Goal: Task Accomplishment & Management: Manage account settings

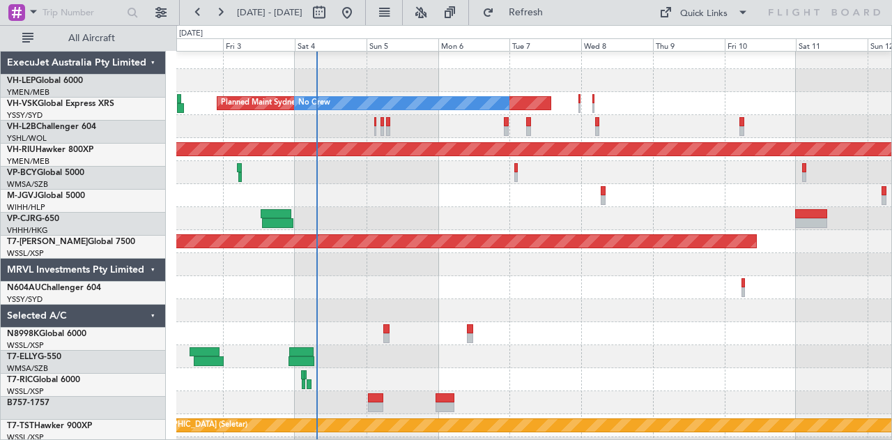
scroll to position [6, 0]
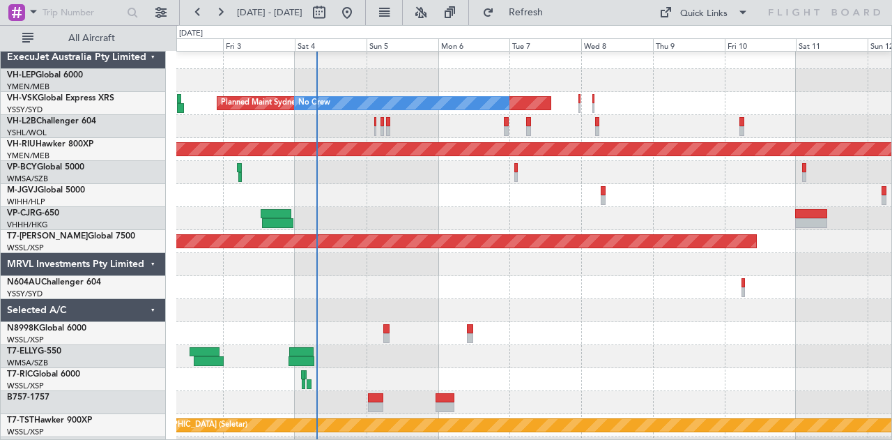
click at [261, 122] on div at bounding box center [533, 126] width 715 height 23
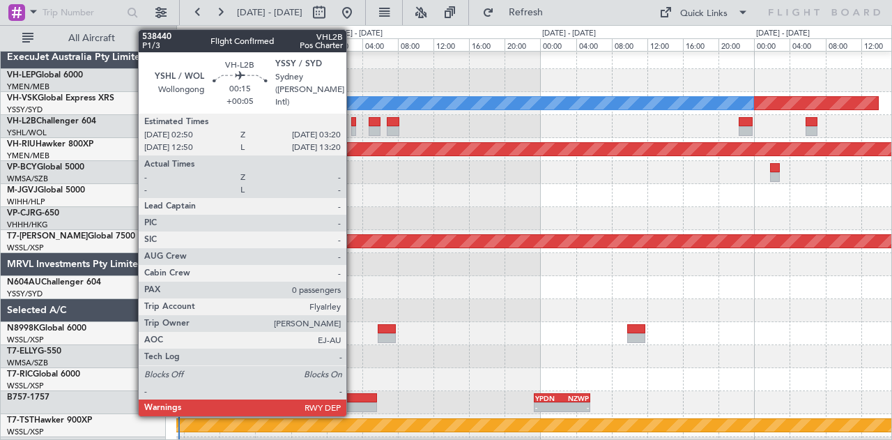
click at [353, 128] on div at bounding box center [353, 131] width 5 height 10
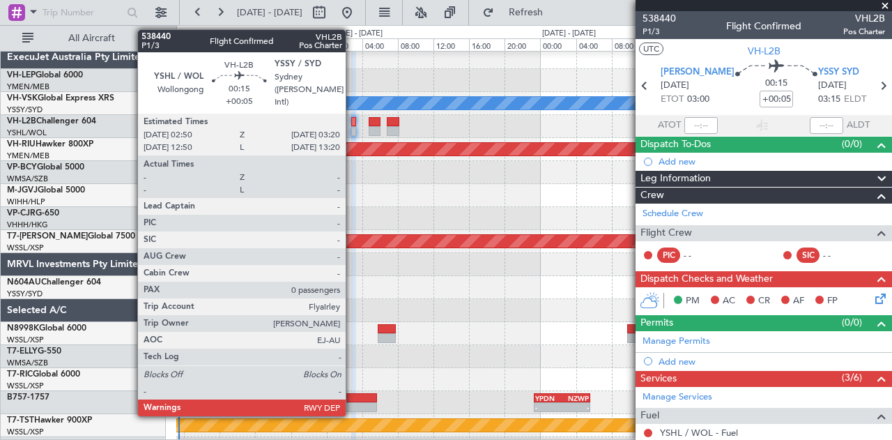
click at [352, 128] on div at bounding box center [353, 131] width 5 height 10
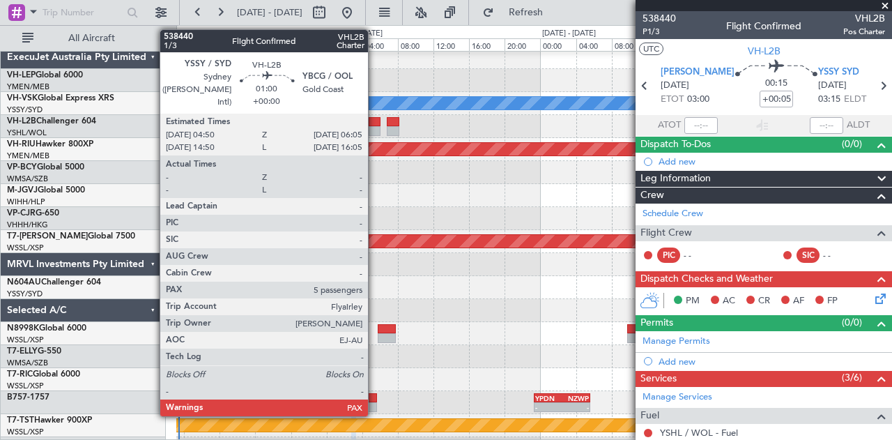
click at [375, 131] on div at bounding box center [373, 131] width 11 height 10
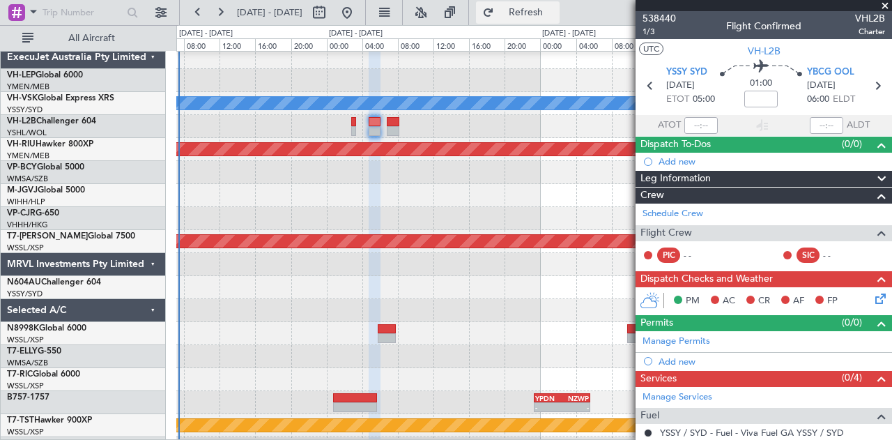
click at [542, 10] on span "Refresh" at bounding box center [526, 13] width 59 height 10
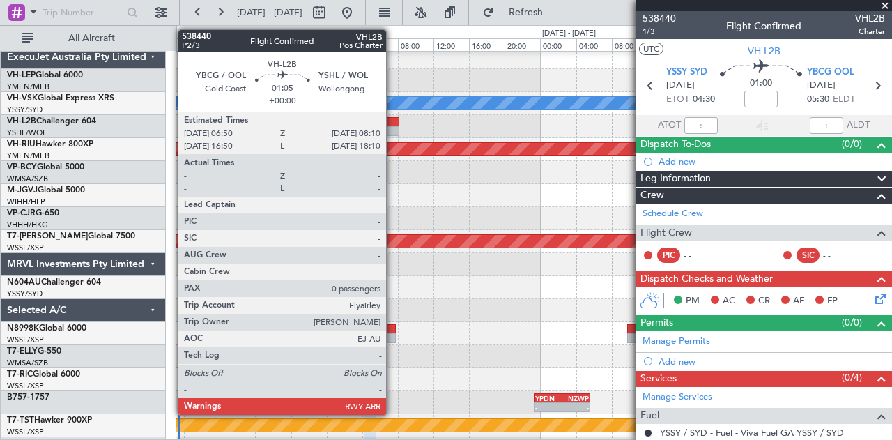
click at [393, 130] on div at bounding box center [393, 131] width 13 height 10
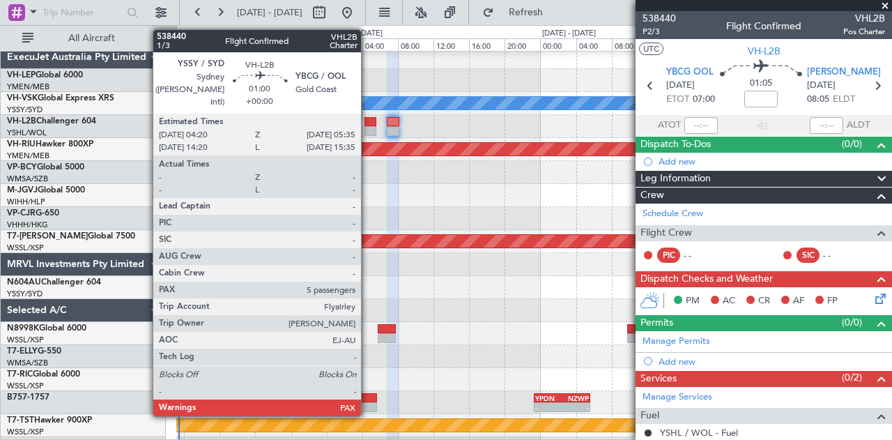
click at [368, 125] on div at bounding box center [369, 122] width 11 height 10
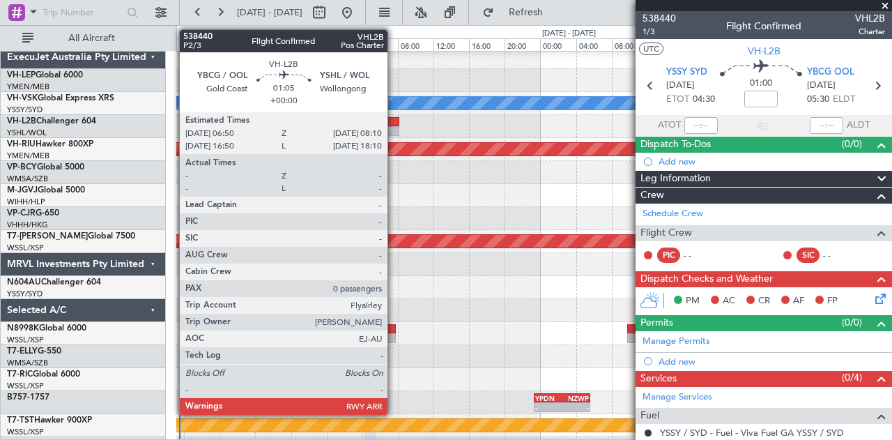
click at [394, 127] on div at bounding box center [393, 131] width 13 height 10
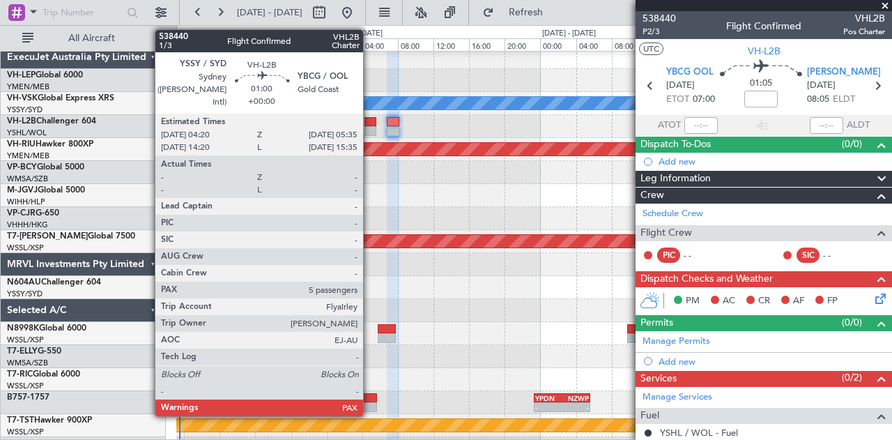
click at [370, 127] on div at bounding box center [369, 131] width 11 height 10
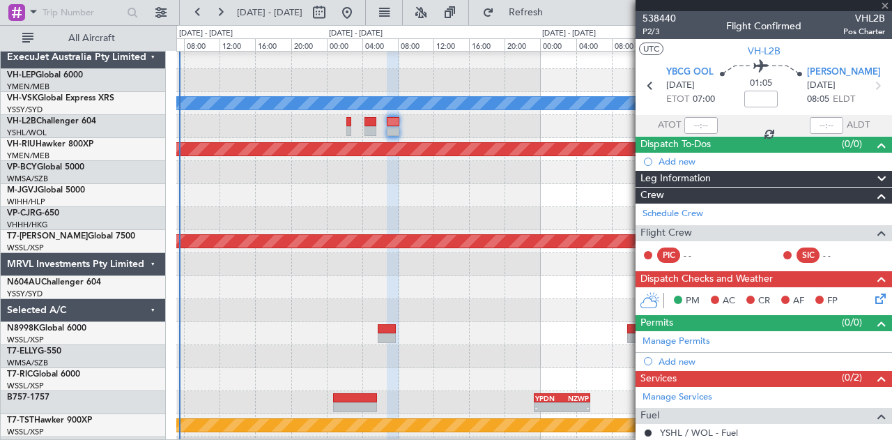
type input "5"
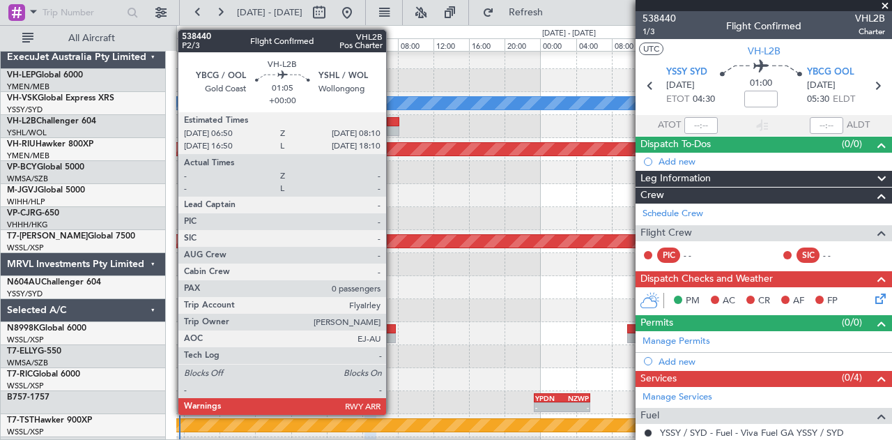
click at [393, 125] on div at bounding box center [393, 122] width 13 height 10
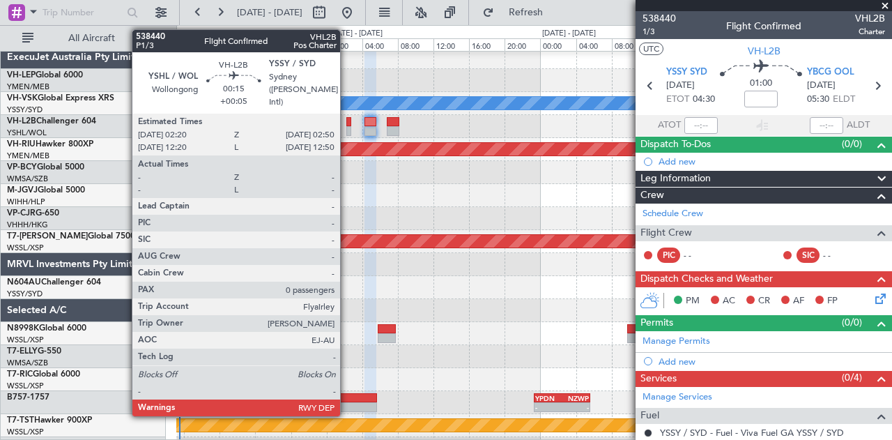
click at [347, 130] on div at bounding box center [348, 131] width 5 height 10
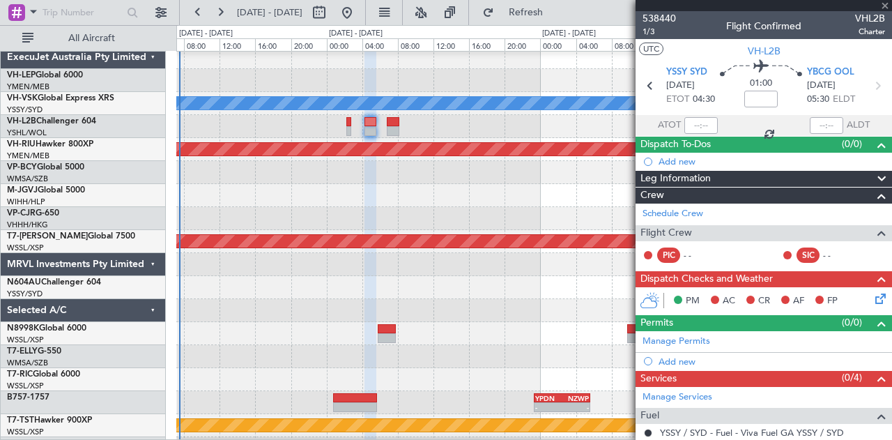
type input "+00:05"
type input "0"
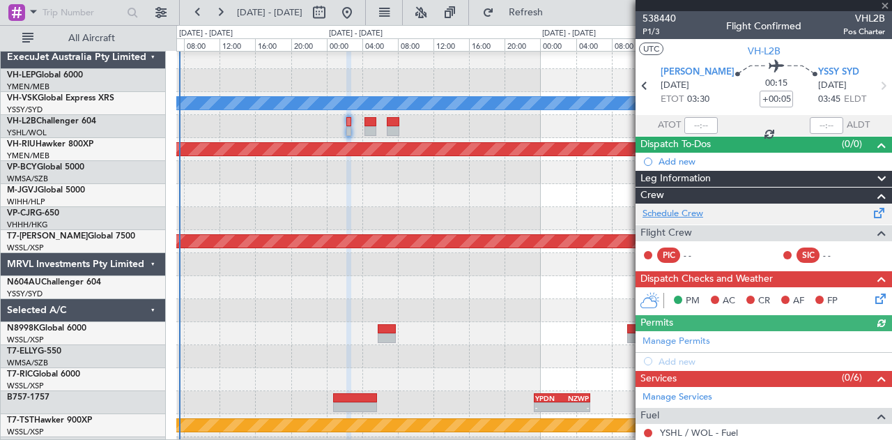
click at [655, 210] on link "Schedule Crew" at bounding box center [672, 214] width 61 height 14
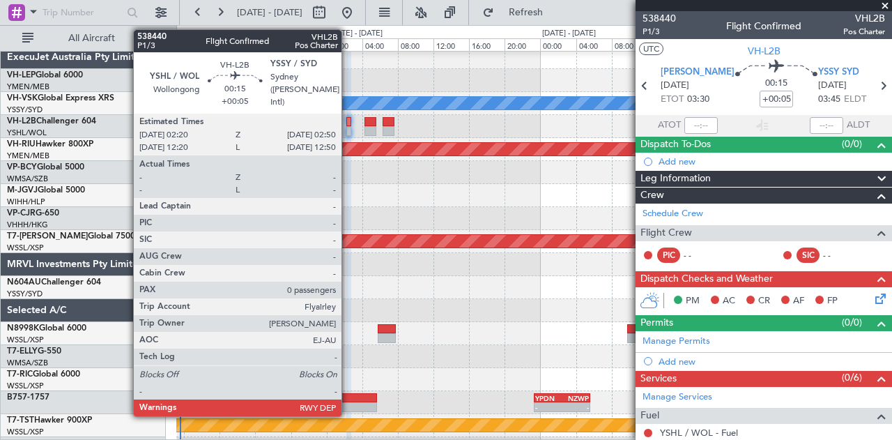
click at [348, 123] on div at bounding box center [348, 122] width 5 height 10
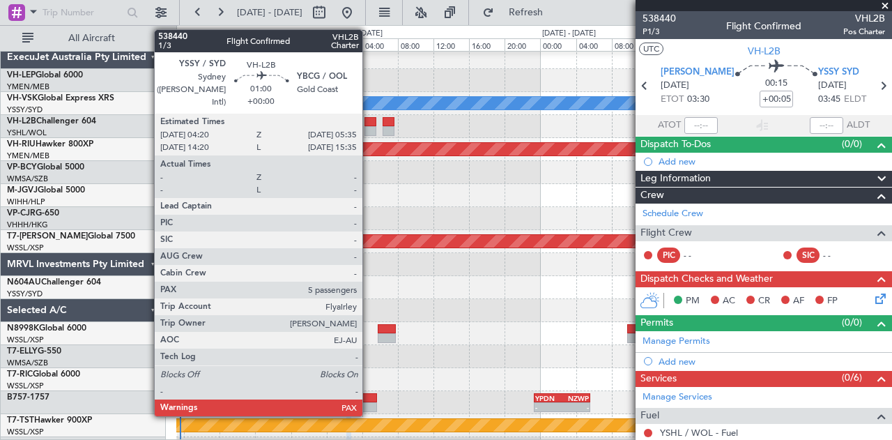
click at [369, 127] on div at bounding box center [369, 131] width 11 height 10
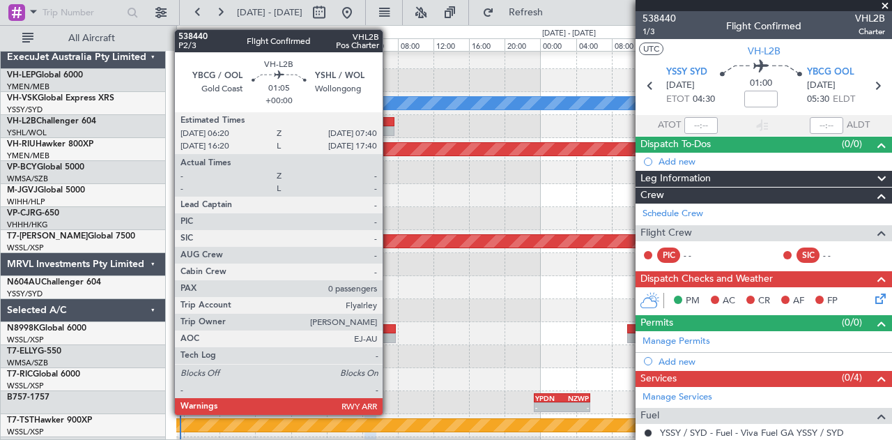
click at [389, 125] on div at bounding box center [388, 122] width 13 height 10
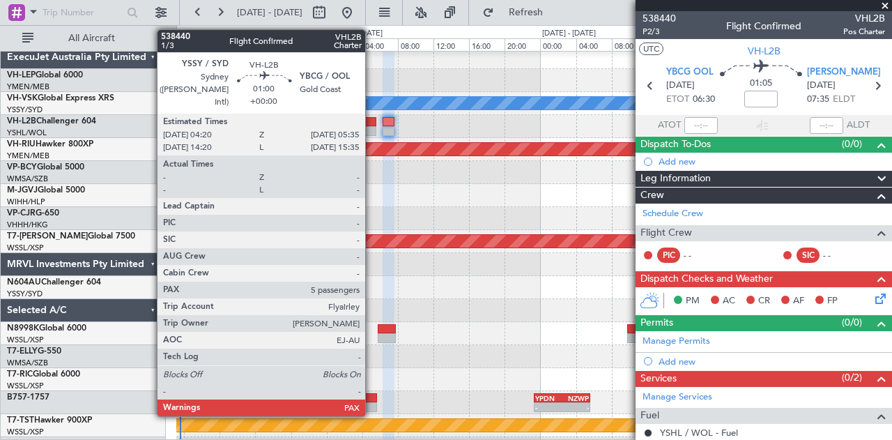
click at [372, 127] on div at bounding box center [369, 131] width 11 height 10
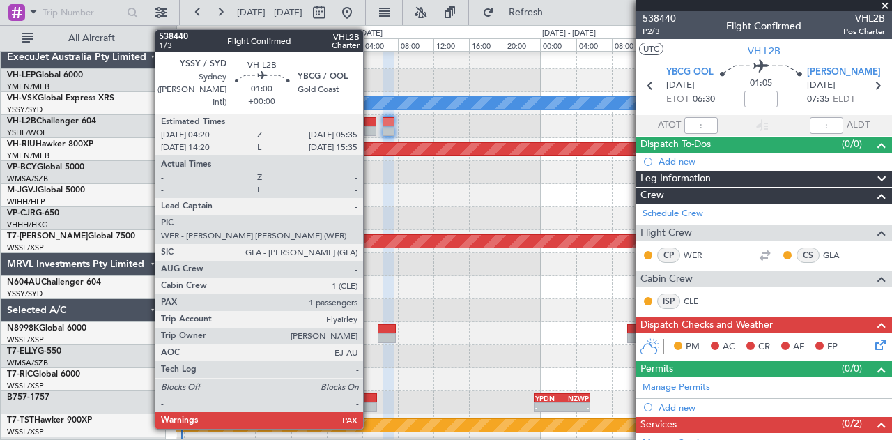
click at [370, 123] on div at bounding box center [369, 122] width 11 height 10
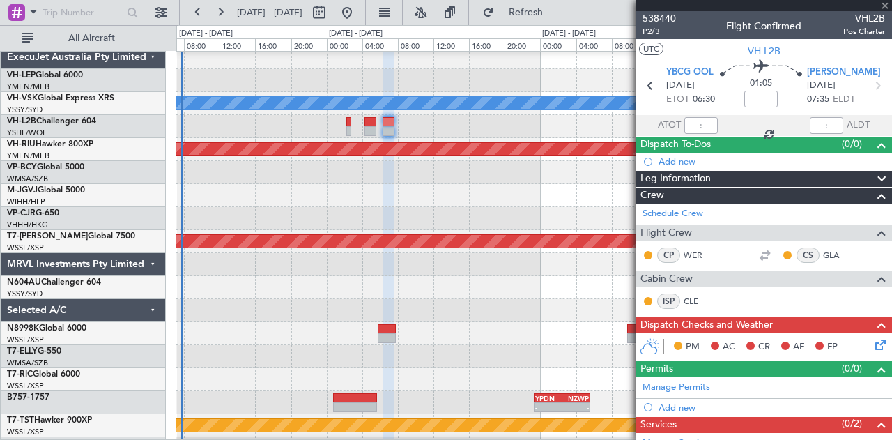
type input "5"
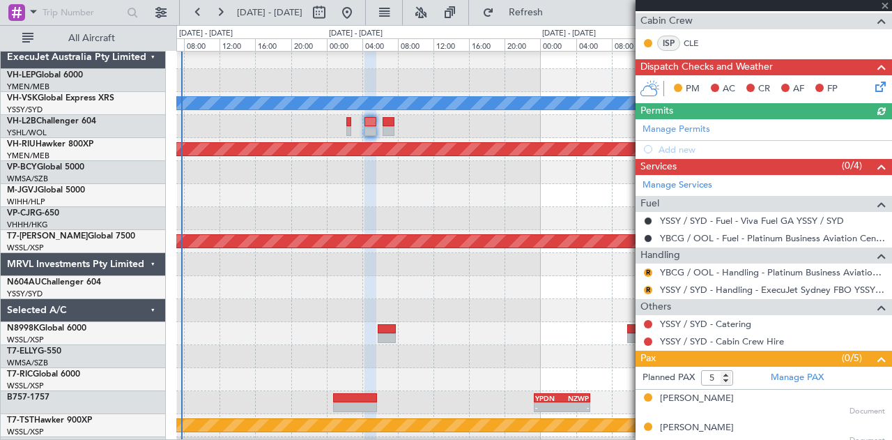
scroll to position [279, 0]
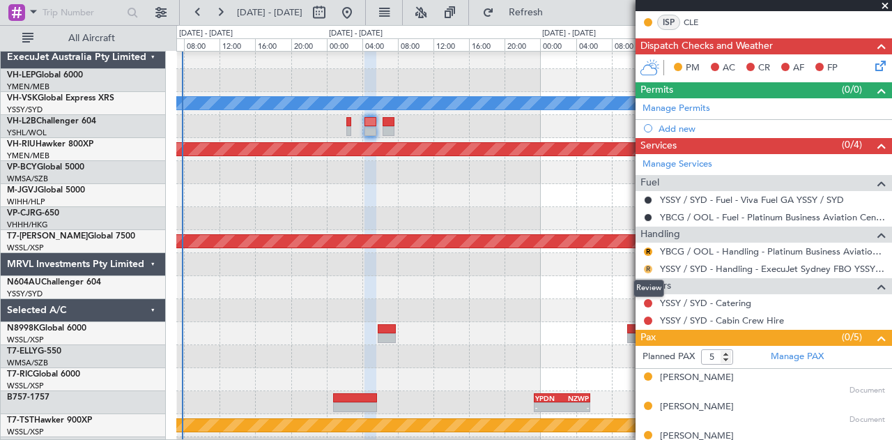
click at [646, 265] on button "R" at bounding box center [648, 269] width 8 height 8
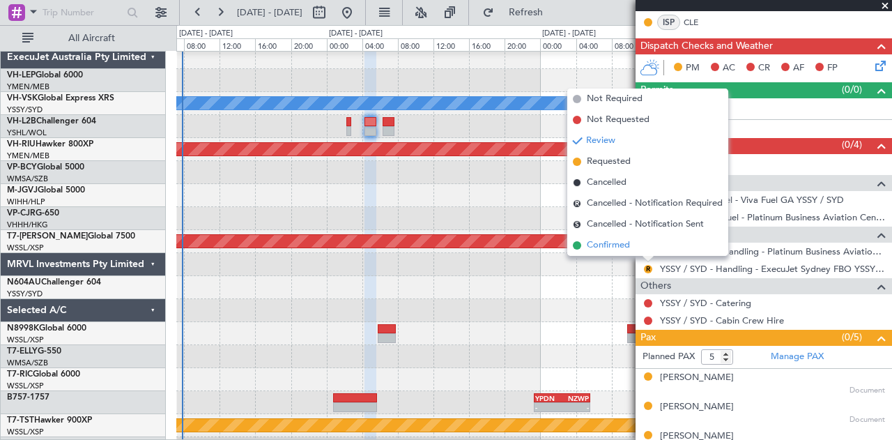
click at [596, 244] on span "Confirmed" at bounding box center [607, 245] width 43 height 14
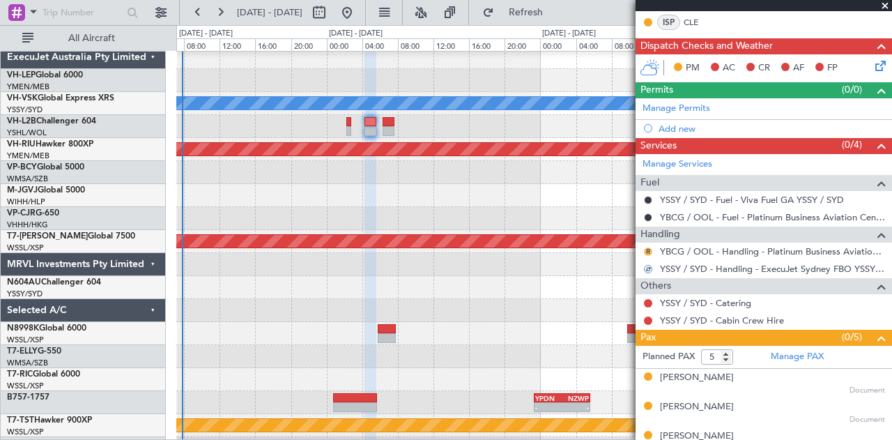
click at [648, 247] on button "R" at bounding box center [648, 251] width 8 height 8
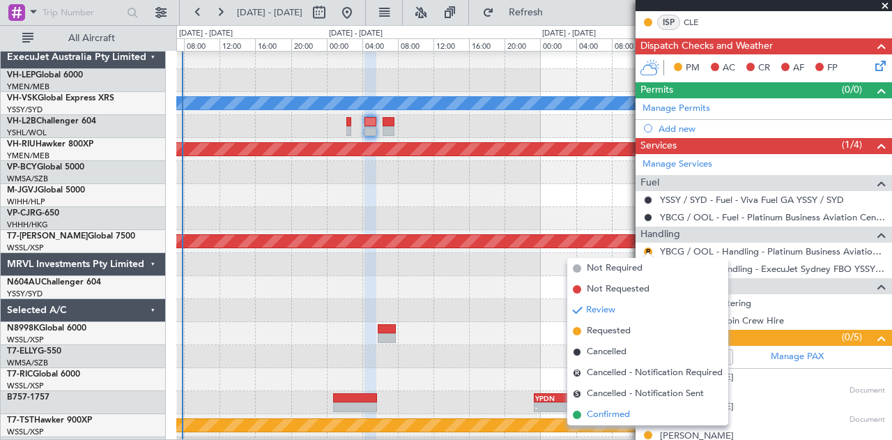
click at [584, 412] on li "Confirmed" at bounding box center [647, 414] width 161 height 21
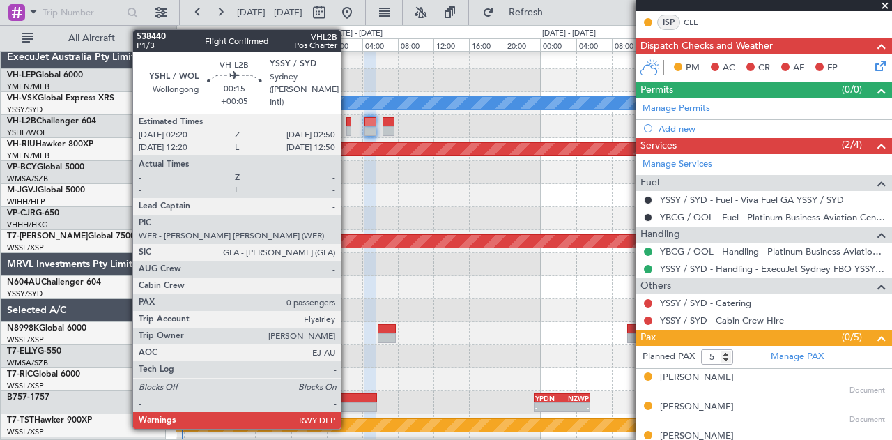
click at [348, 125] on div at bounding box center [348, 122] width 5 height 10
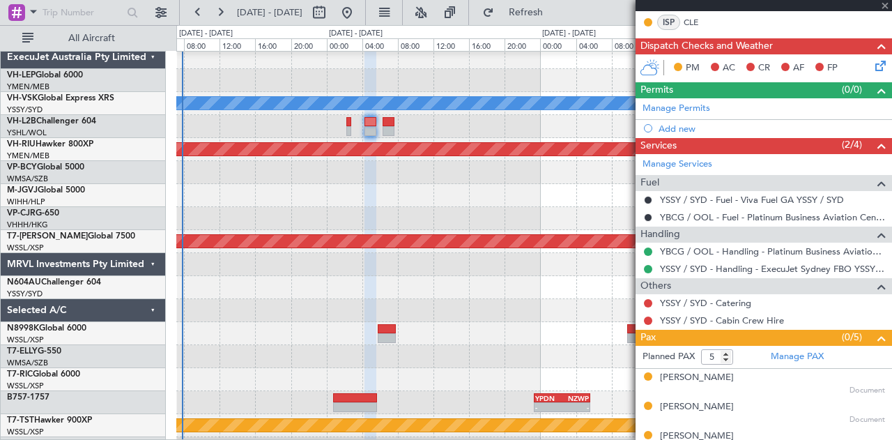
type input "+00:05"
type input "0"
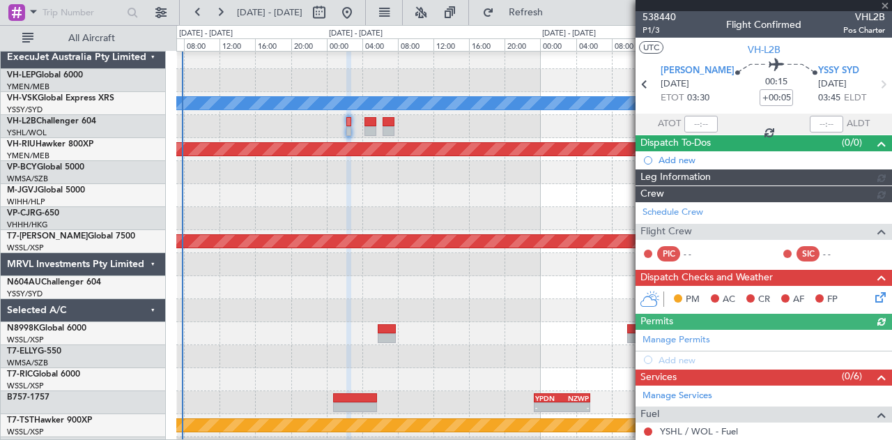
scroll to position [174, 0]
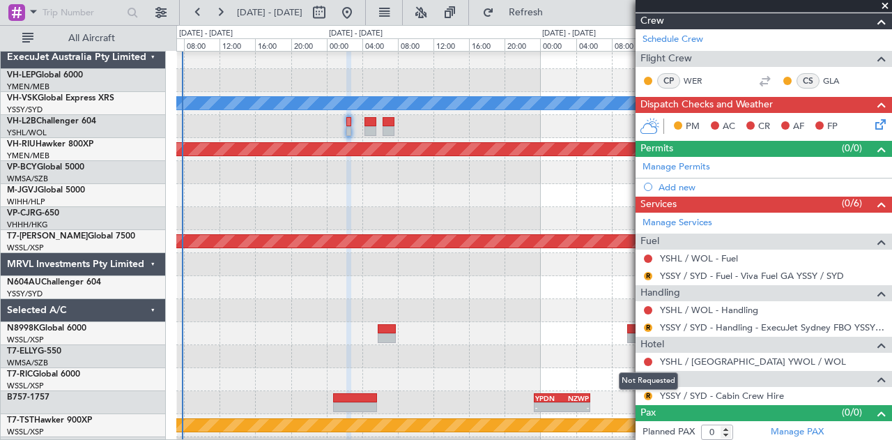
click at [648, 391] on mat-tooltip-component "Not Requested" at bounding box center [648, 380] width 79 height 37
click at [648, 389] on mat-tooltip-component "Not Requested" at bounding box center [648, 380] width 79 height 37
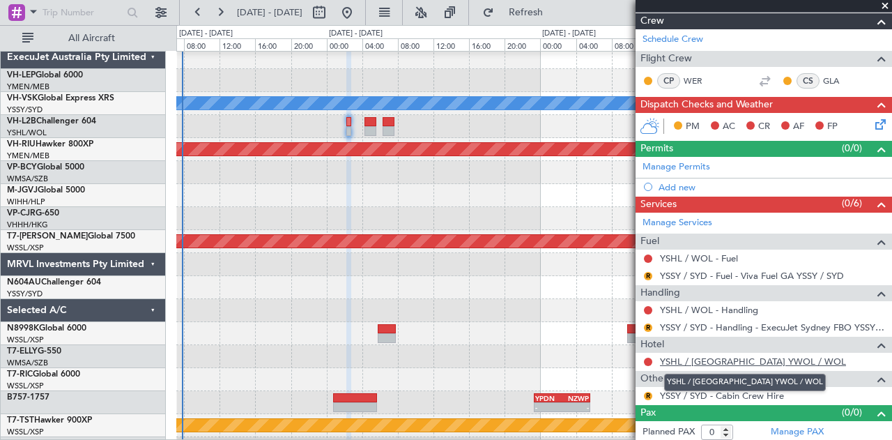
click at [669, 357] on link "YSHL / [GEOGRAPHIC_DATA] YWOL / WOL" at bounding box center [753, 361] width 186 height 12
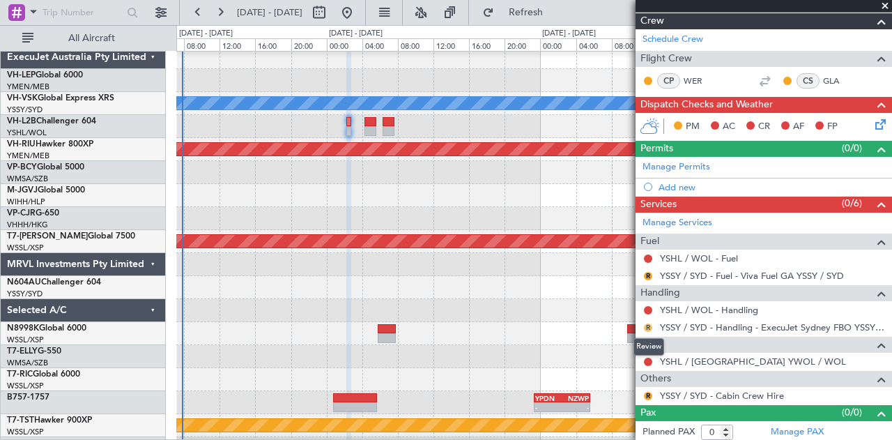
click at [645, 325] on button "R" at bounding box center [648, 327] width 8 height 8
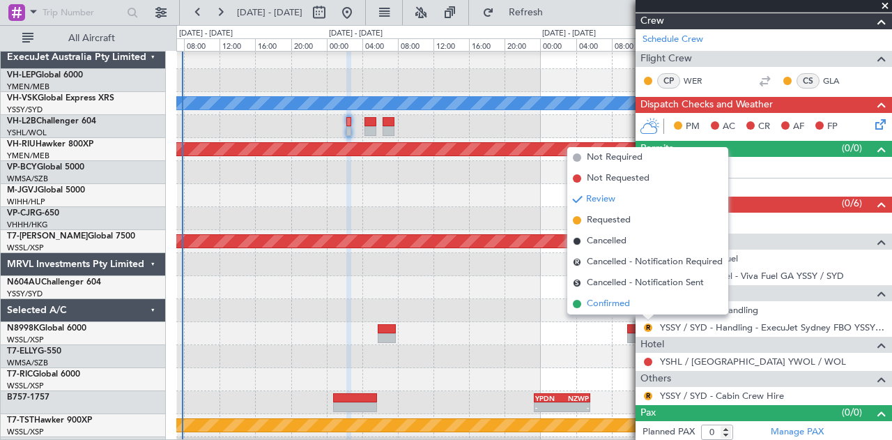
click at [609, 306] on span "Confirmed" at bounding box center [607, 304] width 43 height 14
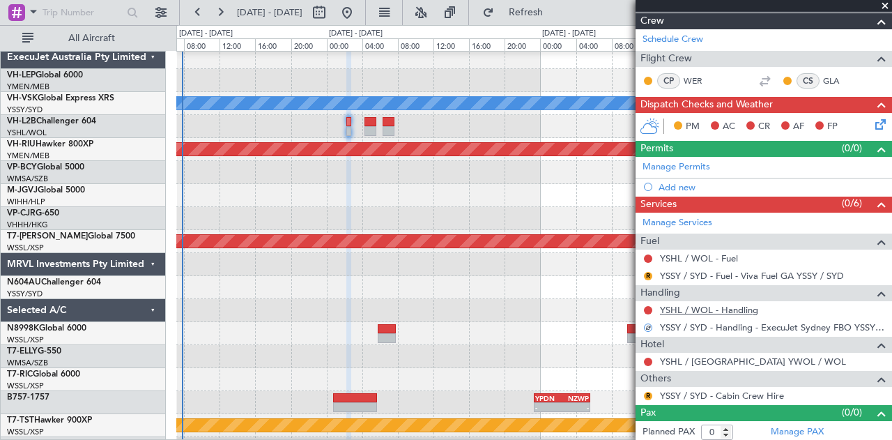
click at [685, 307] on link "YSHL / WOL - Handling" at bounding box center [709, 310] width 98 height 12
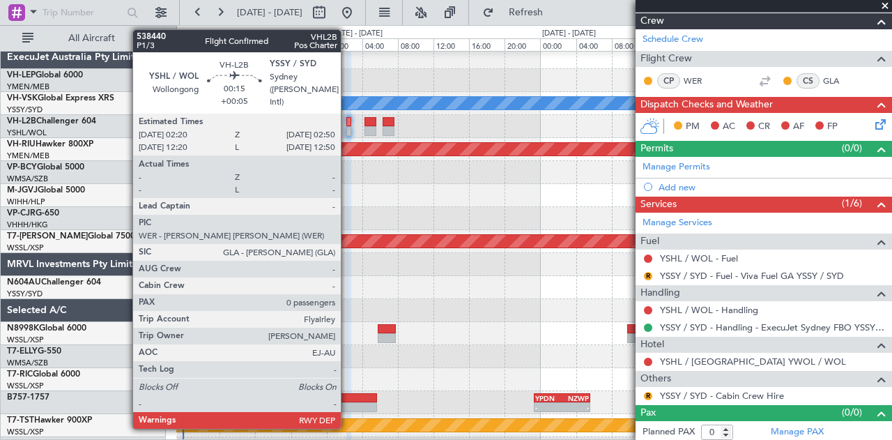
click at [348, 122] on div at bounding box center [348, 122] width 5 height 10
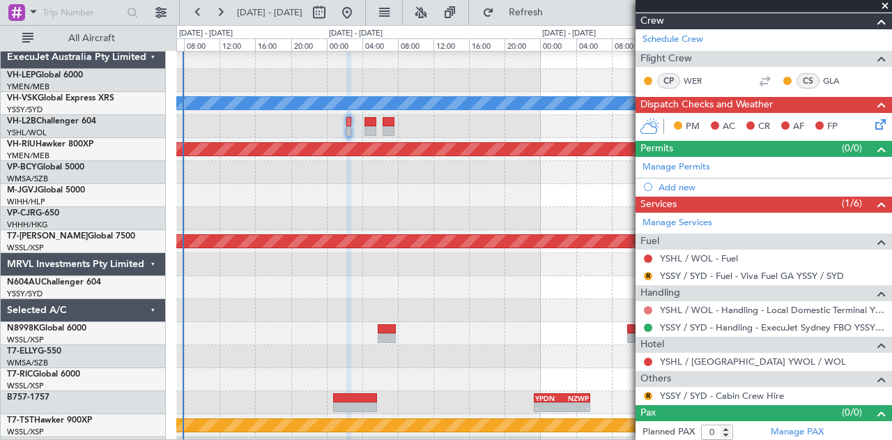
click at [646, 306] on button at bounding box center [648, 310] width 8 height 8
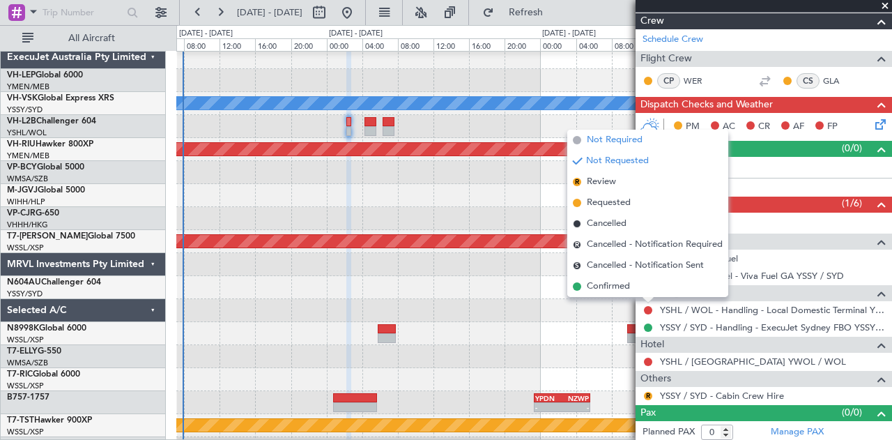
click at [598, 146] on span "Not Required" at bounding box center [614, 140] width 56 height 14
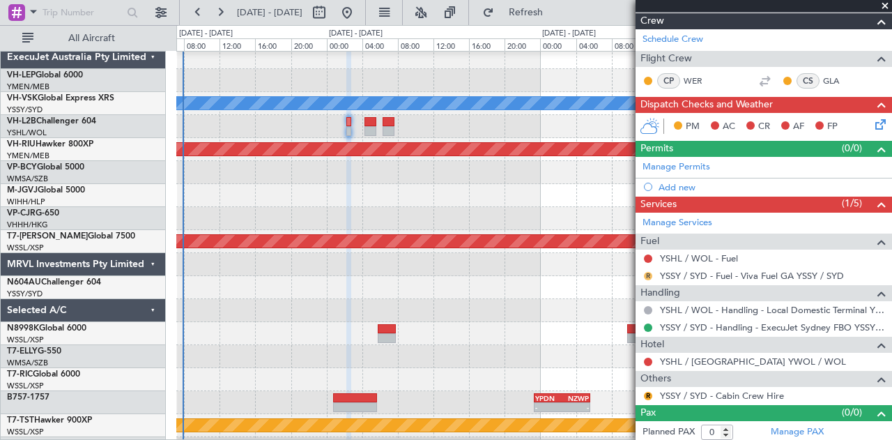
click at [648, 272] on button "R" at bounding box center [648, 276] width 8 height 8
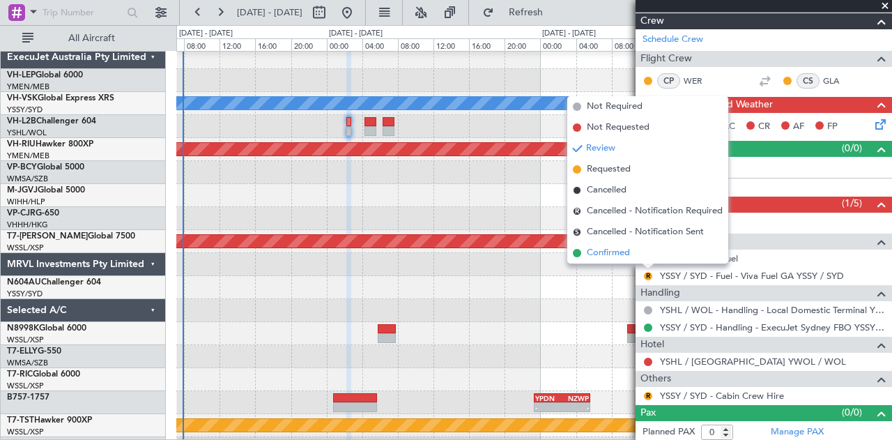
click at [617, 249] on span "Confirmed" at bounding box center [607, 253] width 43 height 14
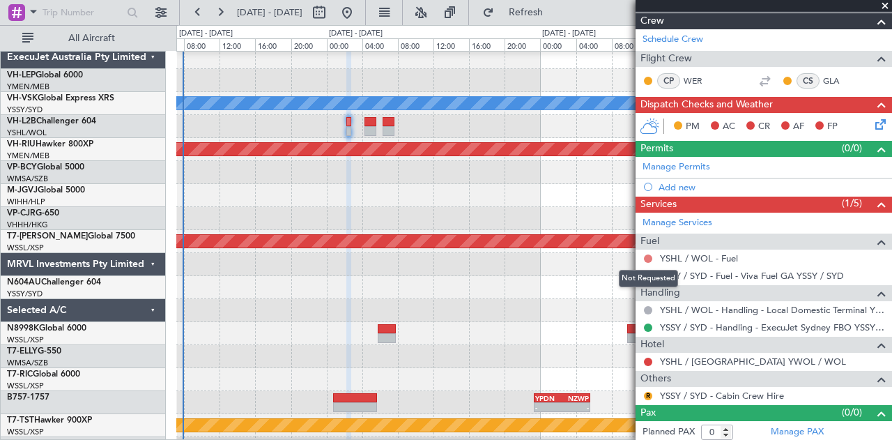
click at [648, 254] on button at bounding box center [648, 258] width 8 height 8
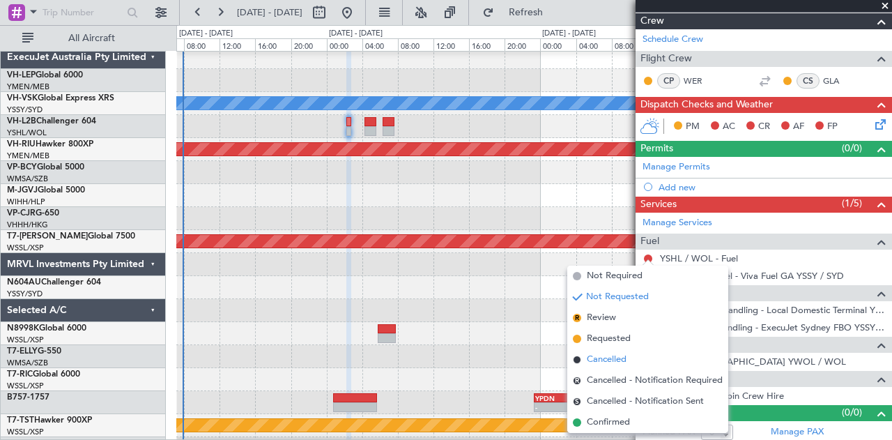
click at [580, 359] on span at bounding box center [577, 359] width 8 height 8
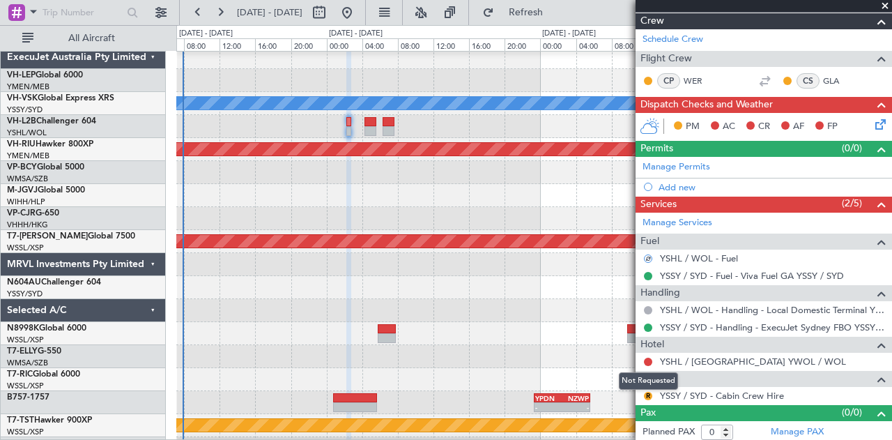
click at [648, 390] on mat-tooltip-component "Not Requested" at bounding box center [648, 380] width 79 height 37
click at [645, 391] on mat-tooltip-component "Not Requested" at bounding box center [648, 380] width 79 height 37
click at [646, 393] on mat-tooltip-component "Not Requested" at bounding box center [648, 380] width 79 height 37
click at [556, 369] on div at bounding box center [533, 379] width 715 height 23
click at [650, 392] on button "R" at bounding box center [648, 395] width 8 height 8
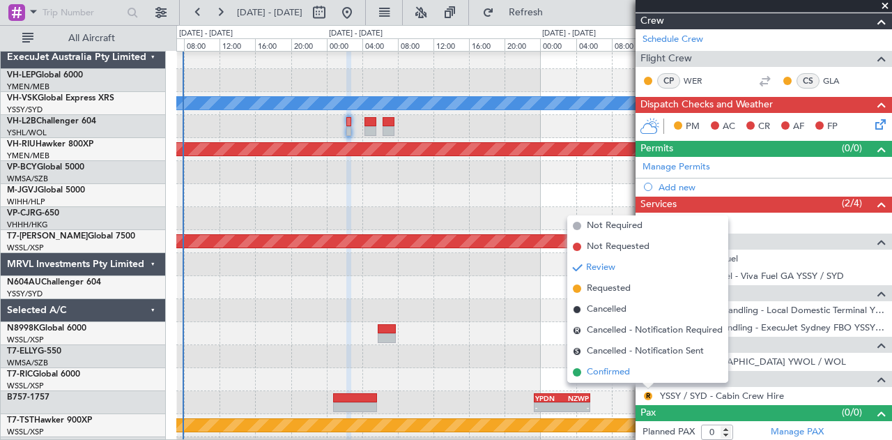
click at [632, 375] on li "Confirmed" at bounding box center [647, 371] width 161 height 21
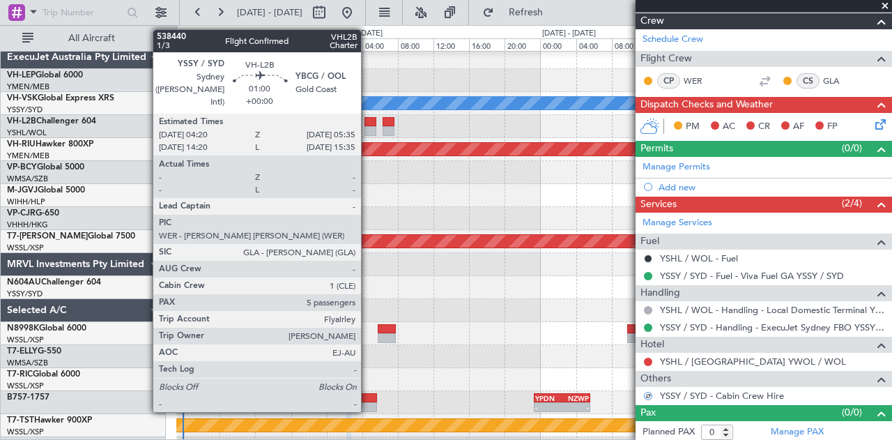
click at [368, 127] on div at bounding box center [369, 131] width 11 height 10
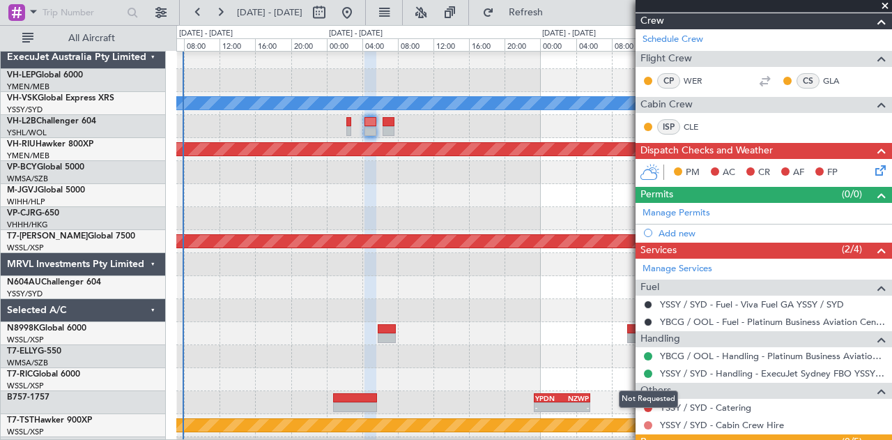
click at [648, 421] on button at bounding box center [648, 425] width 8 height 8
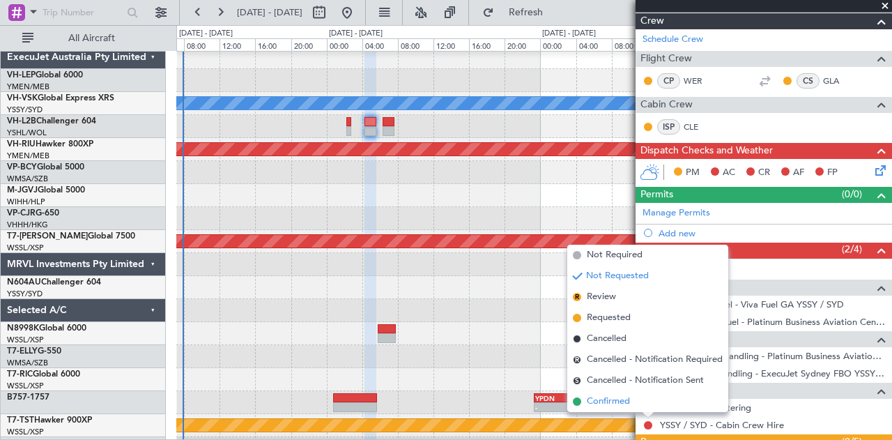
click at [624, 396] on span "Confirmed" at bounding box center [607, 401] width 43 height 14
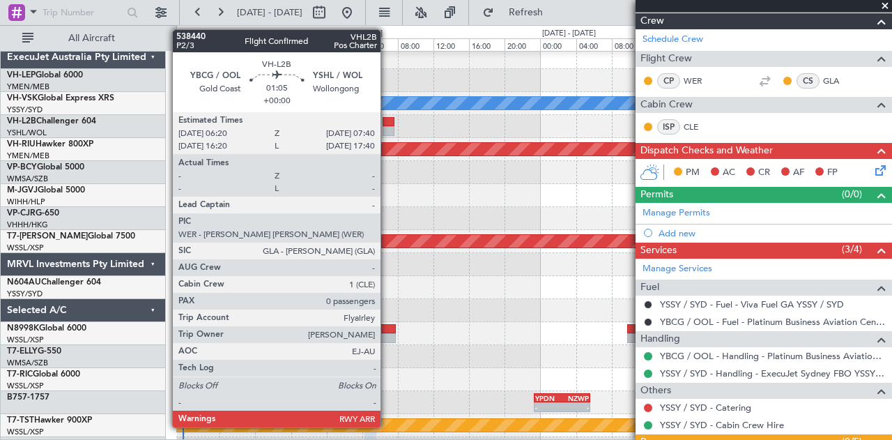
click at [387, 128] on div at bounding box center [388, 131] width 13 height 10
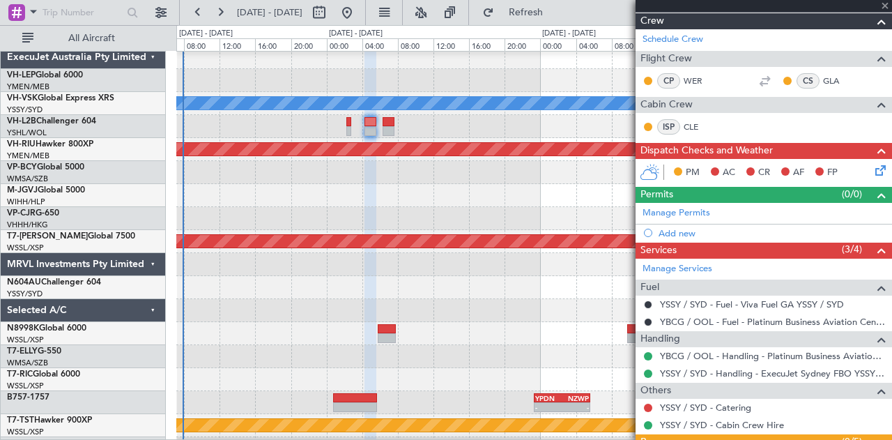
type input "0"
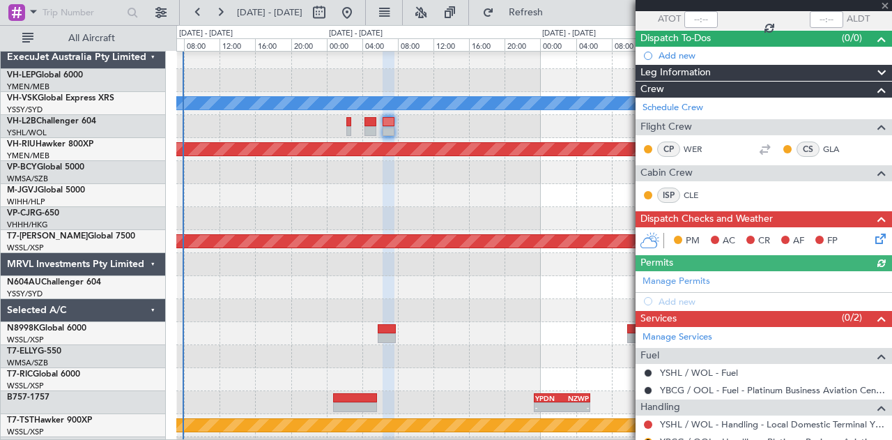
scroll to position [152, 0]
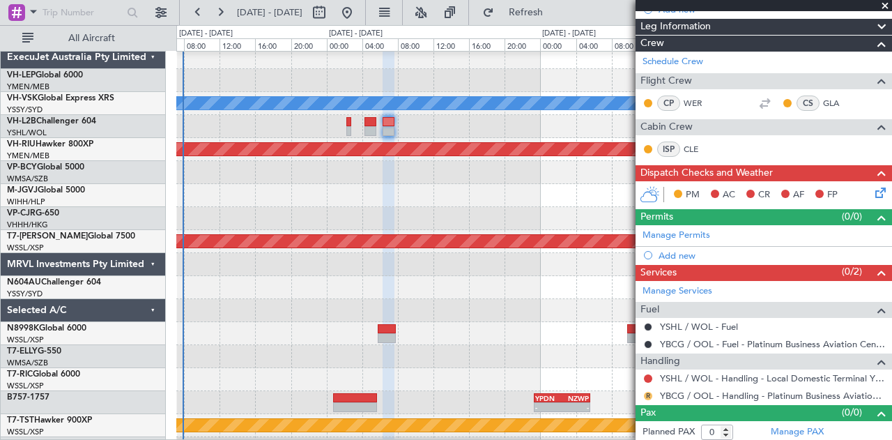
click at [649, 391] on button "R" at bounding box center [648, 395] width 8 height 8
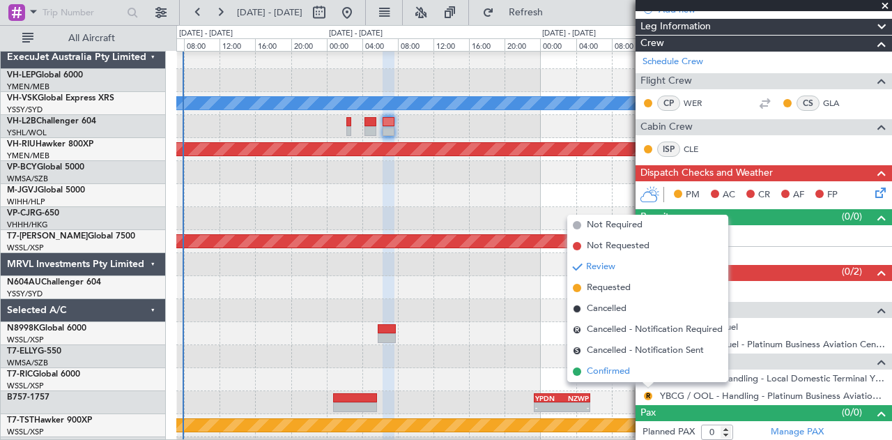
click at [606, 371] on span "Confirmed" at bounding box center [607, 371] width 43 height 14
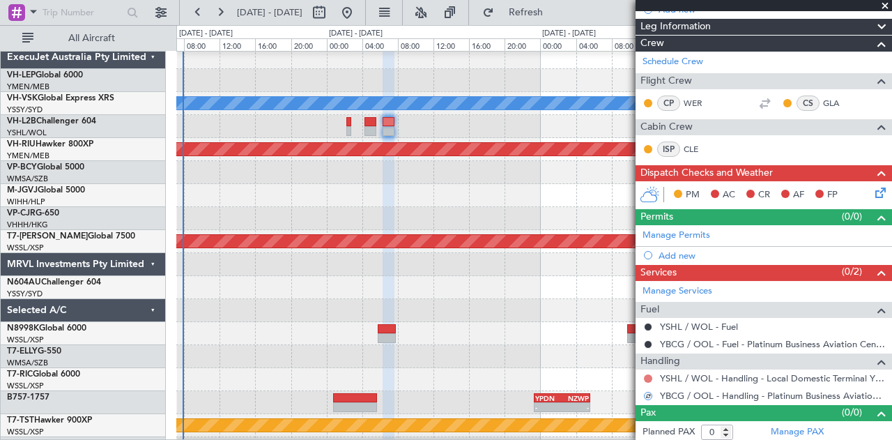
click at [648, 374] on button at bounding box center [648, 378] width 8 height 8
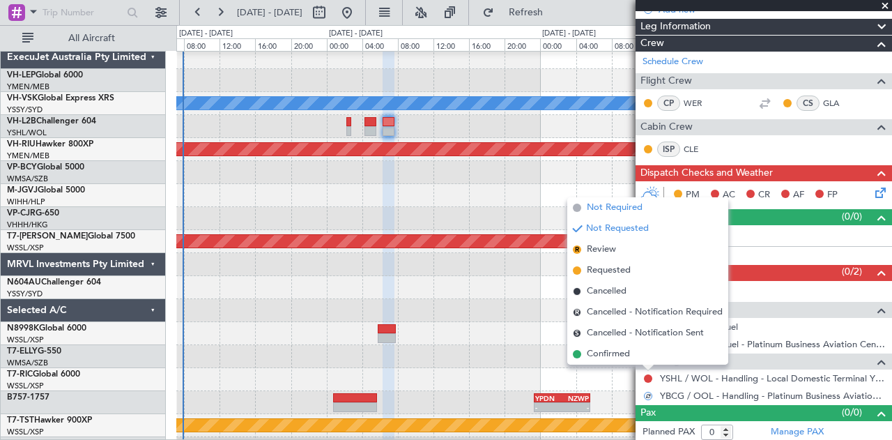
click at [616, 210] on span "Not Required" at bounding box center [614, 208] width 56 height 14
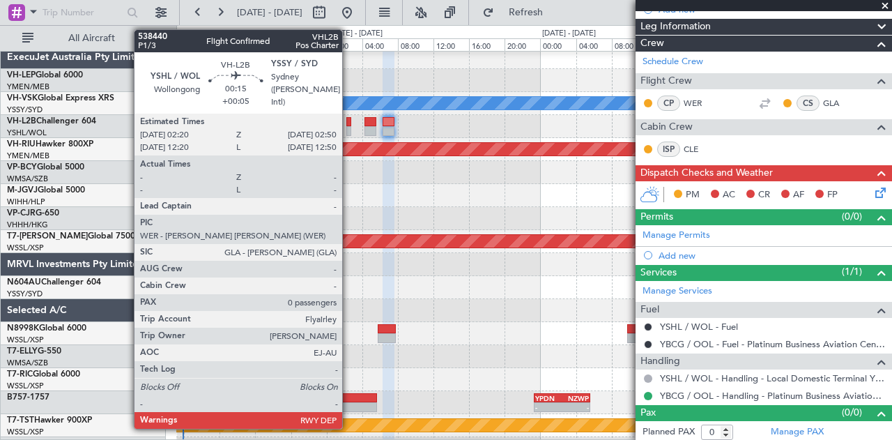
click at [349, 129] on div at bounding box center [348, 131] width 5 height 10
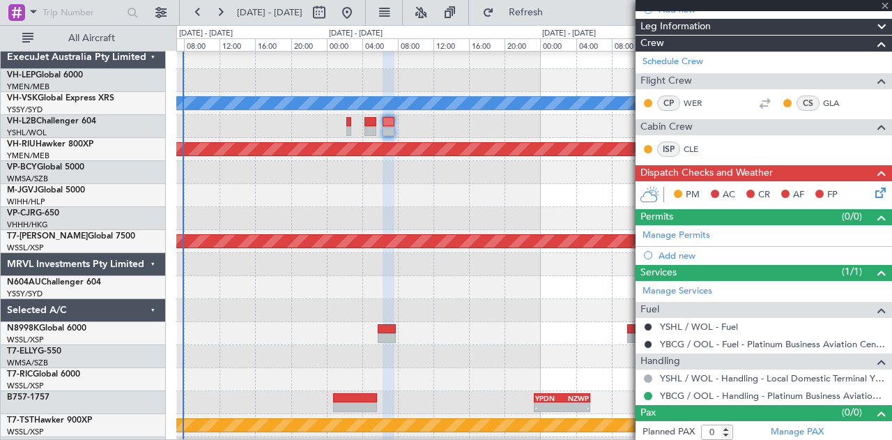
type input "+00:05"
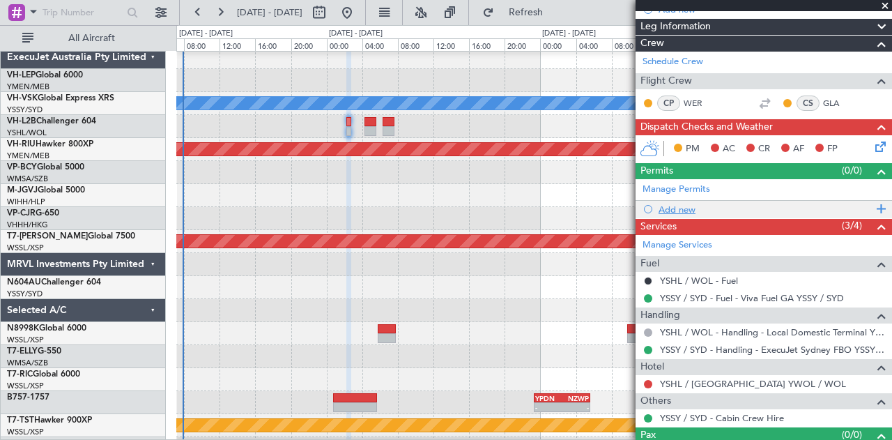
click at [681, 207] on div "Add new" at bounding box center [765, 209] width 214 height 12
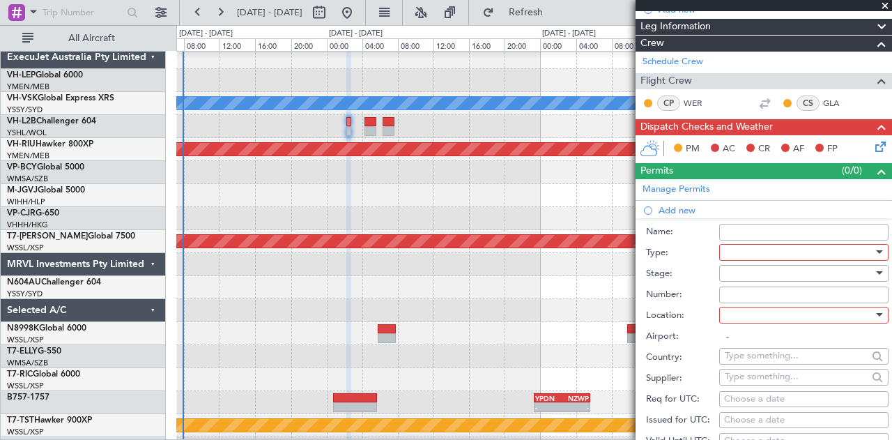
click at [736, 263] on div at bounding box center [798, 273] width 148 height 21
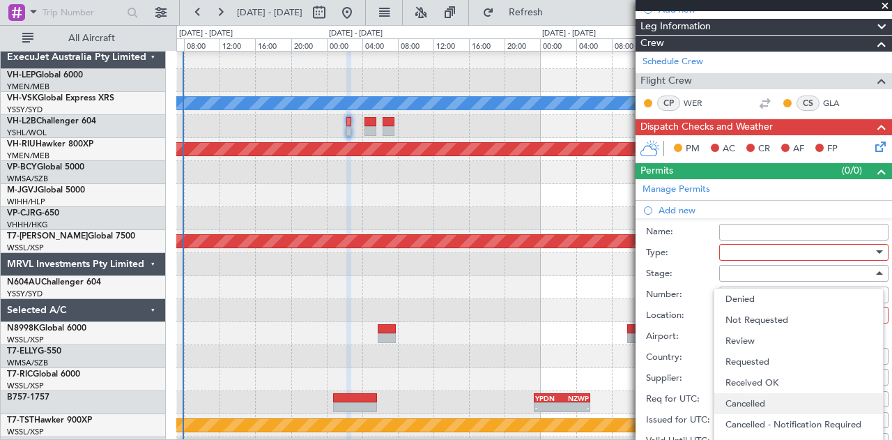
scroll to position [22, 0]
click at [749, 243] on div at bounding box center [446, 220] width 892 height 440
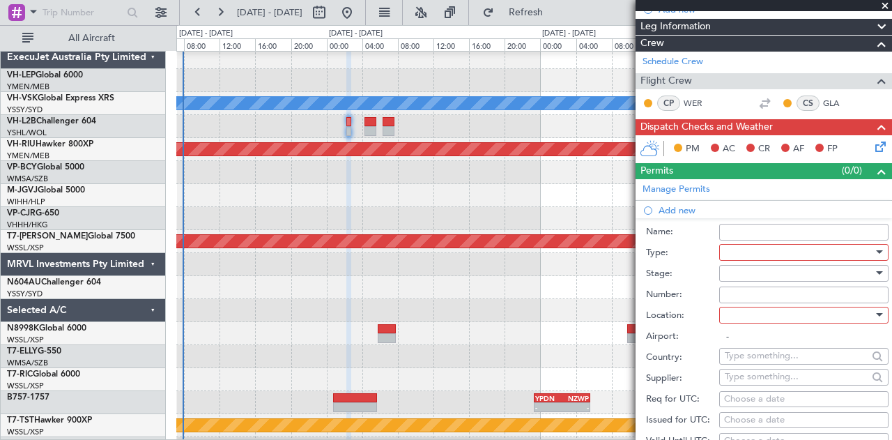
click at [749, 249] on div at bounding box center [798, 252] width 148 height 21
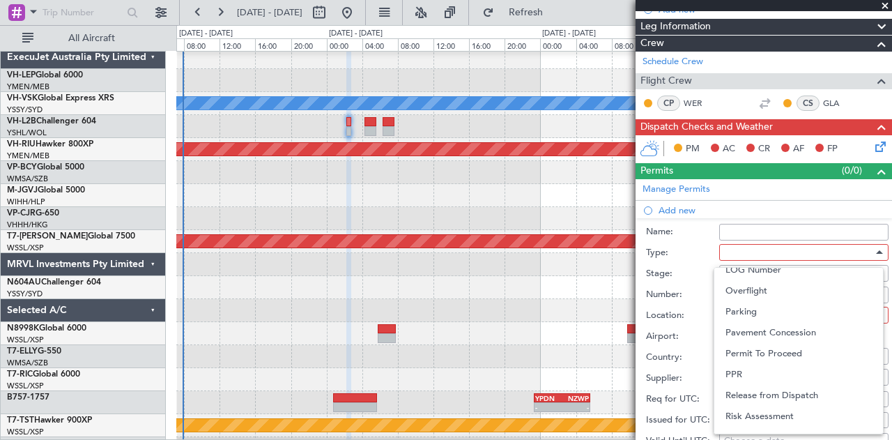
scroll to position [419, 0]
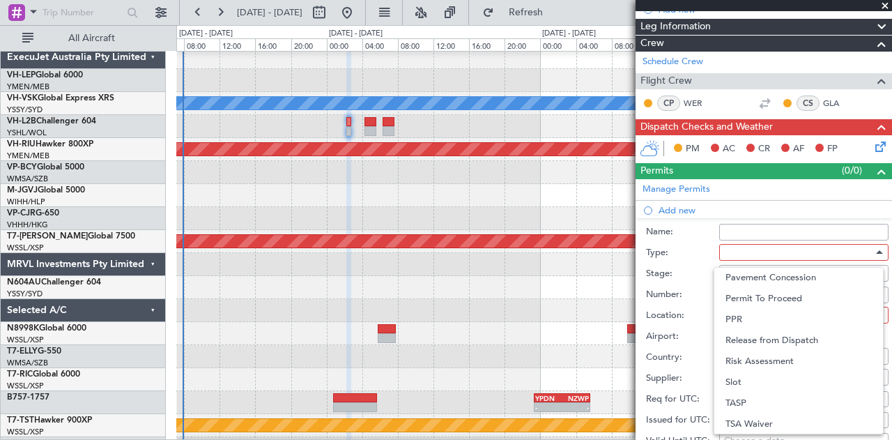
click at [772, 380] on span "Slot" at bounding box center [798, 381] width 146 height 21
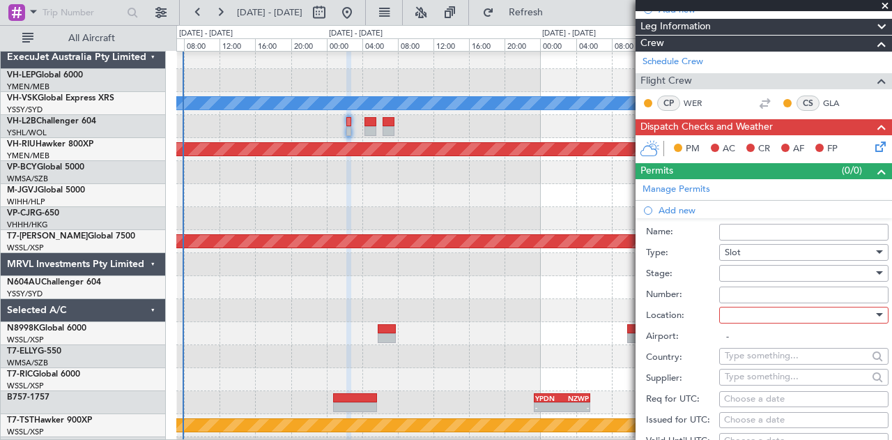
click at [755, 265] on div at bounding box center [798, 273] width 148 height 21
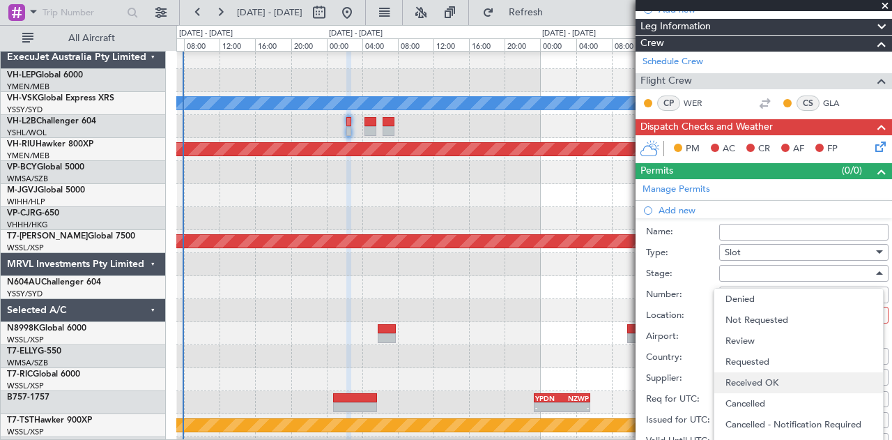
click at [752, 376] on span "Received OK" at bounding box center [798, 382] width 146 height 21
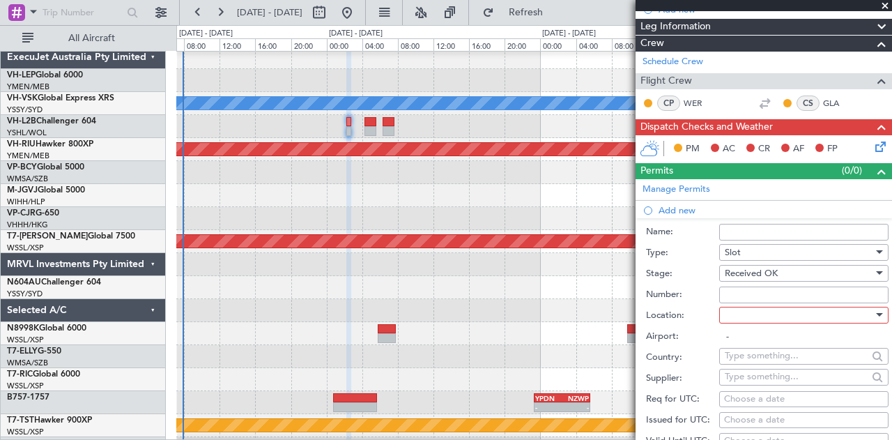
click at [751, 315] on div at bounding box center [798, 314] width 148 height 21
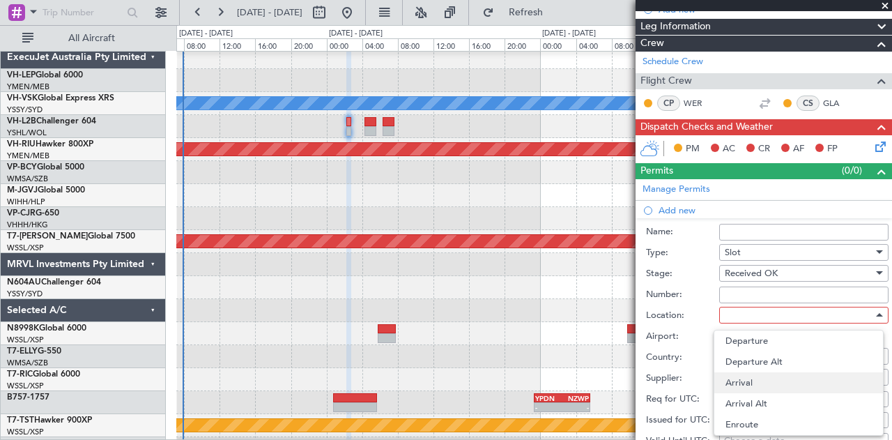
click at [747, 378] on span "Arrival" at bounding box center [798, 382] width 146 height 21
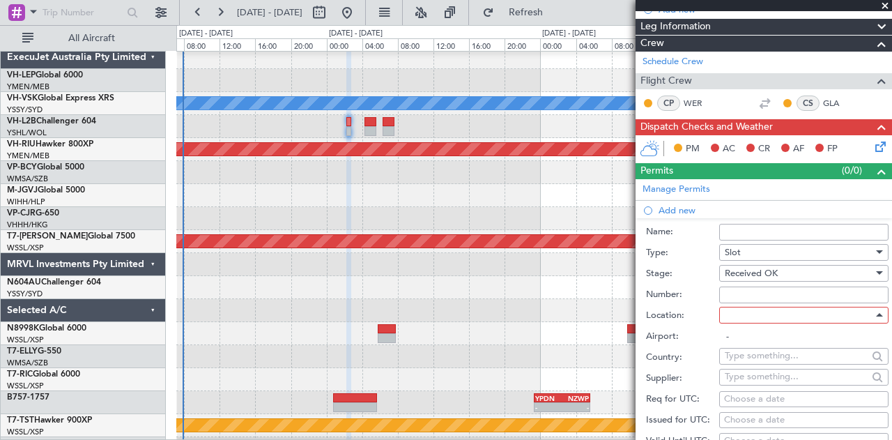
type input "YSSY / SYD"
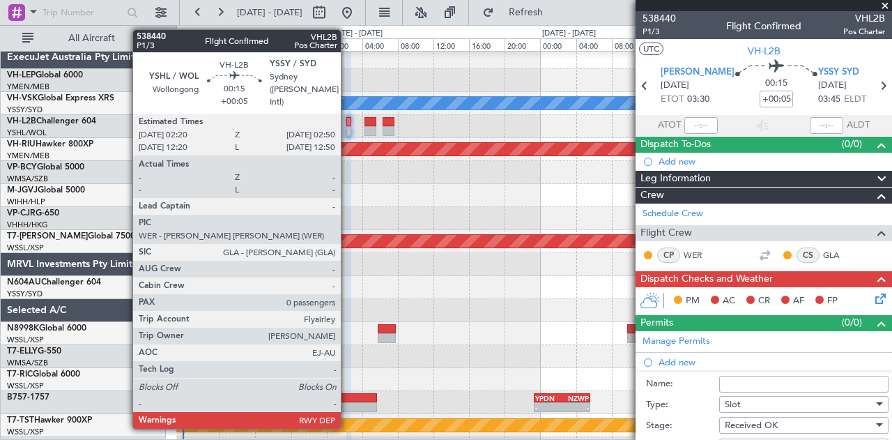
click at [348, 127] on div at bounding box center [348, 131] width 5 height 10
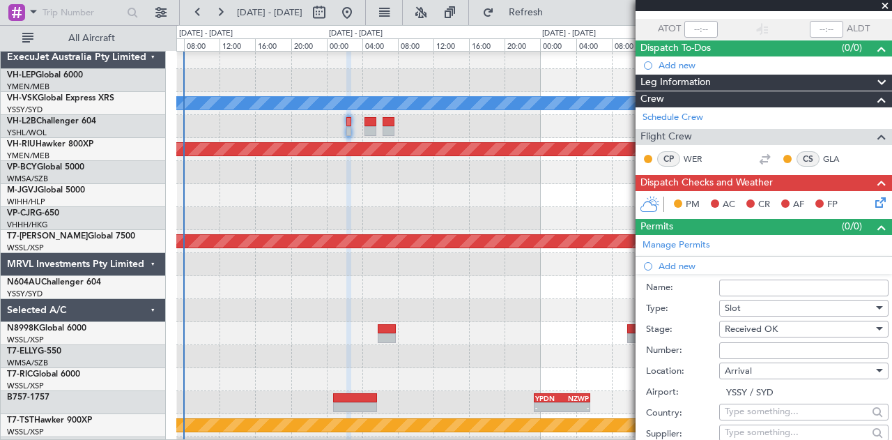
scroll to position [209, 0]
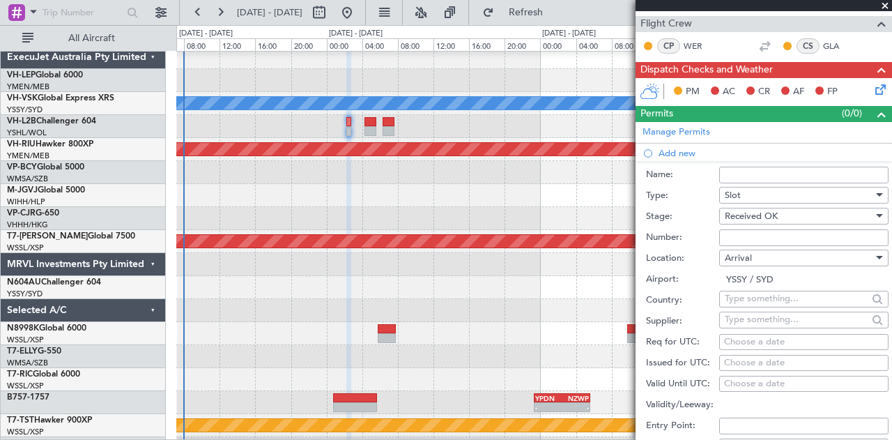
click at [754, 318] on input "text" at bounding box center [795, 319] width 143 height 21
click at [754, 323] on input "text" at bounding box center [795, 319] width 143 height 21
click at [755, 363] on div "Choose a date" at bounding box center [804, 363] width 160 height 14
select select "10"
select select "2025"
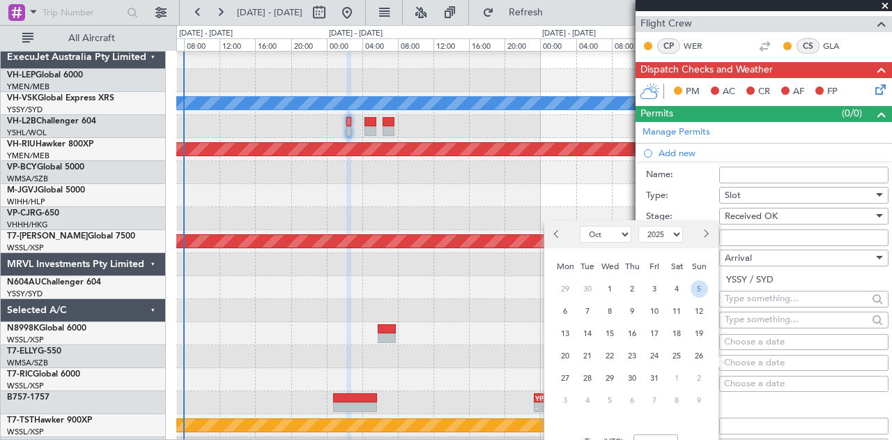
click at [697, 288] on span "5" at bounding box center [698, 288] width 17 height 17
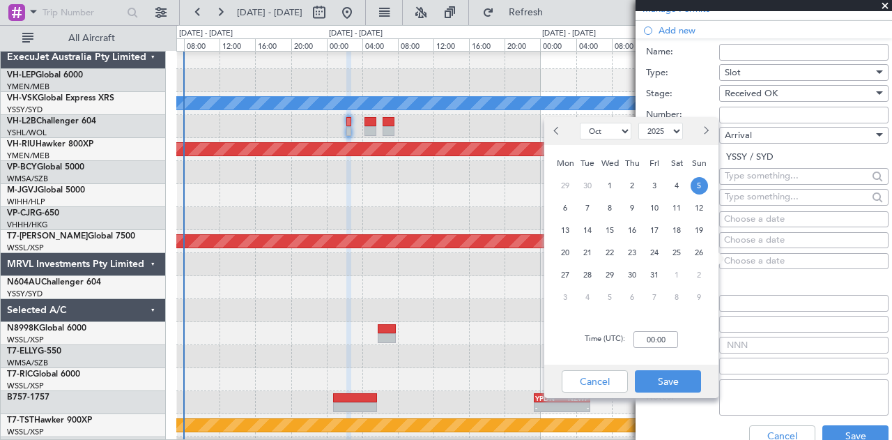
scroll to position [336, 0]
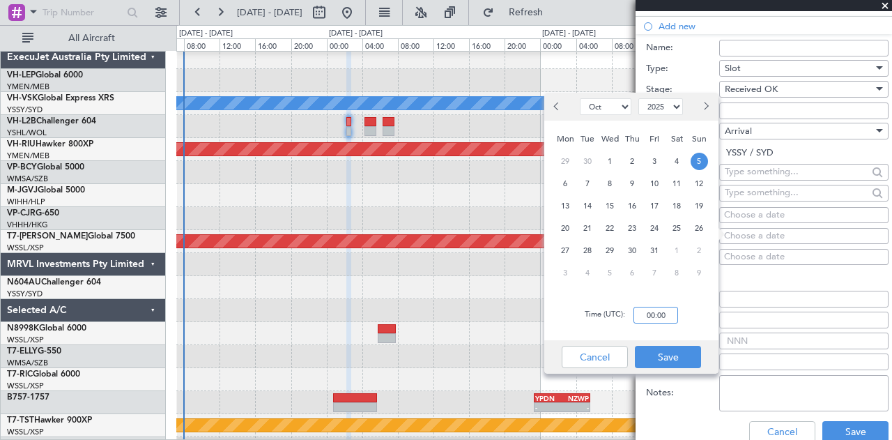
click at [667, 316] on input "00:00" at bounding box center [655, 314] width 45 height 17
type input "01:45"
click at [660, 356] on button "Save" at bounding box center [668, 356] width 66 height 22
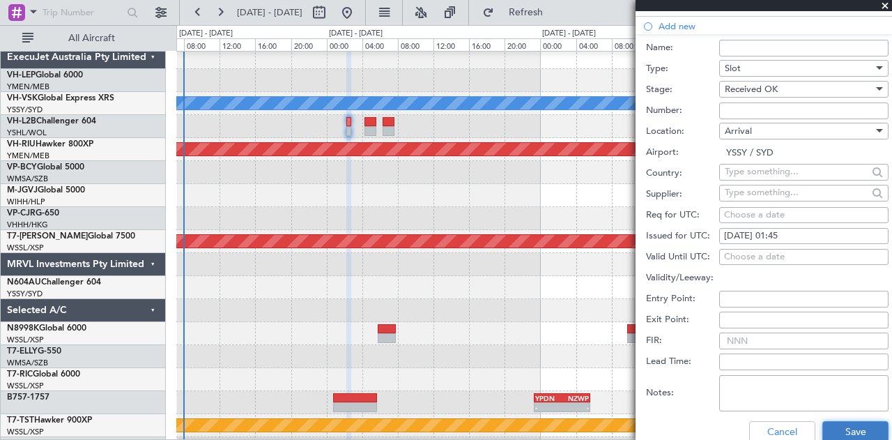
click at [837, 427] on button "Save" at bounding box center [855, 432] width 66 height 22
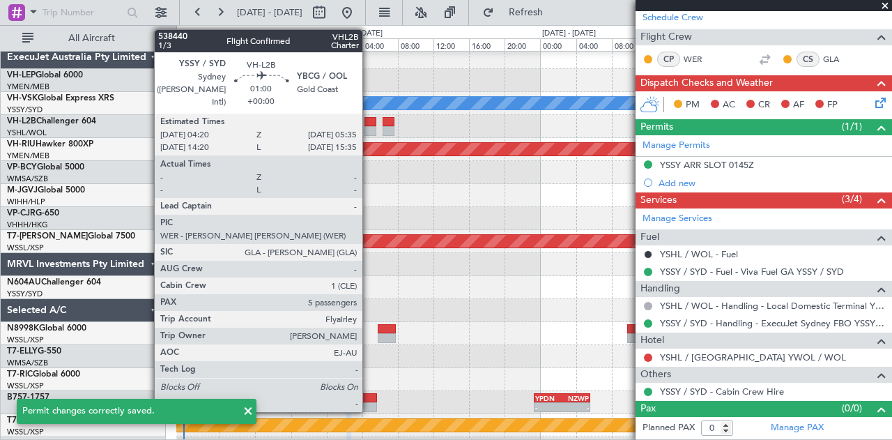
scroll to position [192, 0]
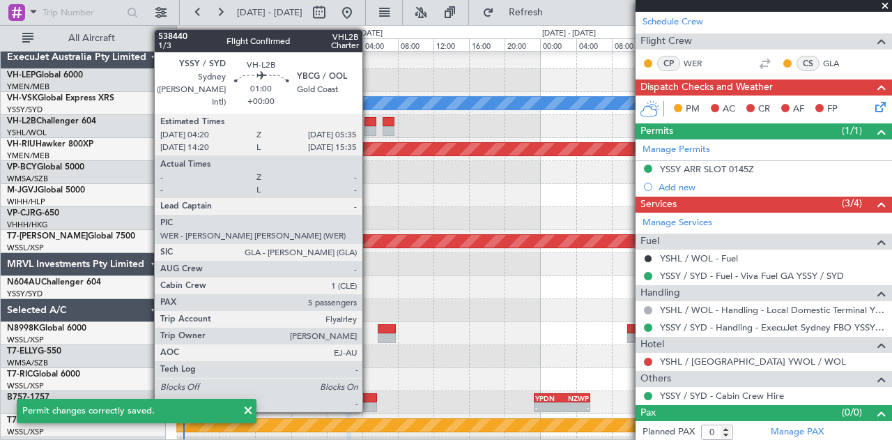
click at [369, 128] on div at bounding box center [369, 131] width 11 height 10
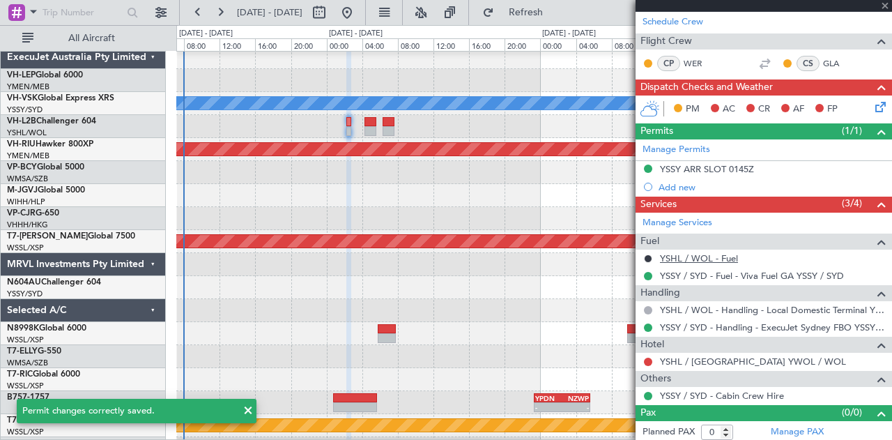
type input "5"
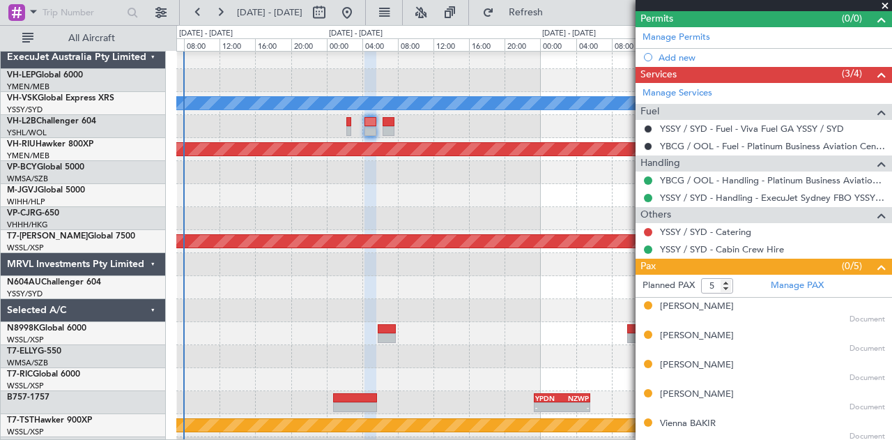
scroll to position [210, 0]
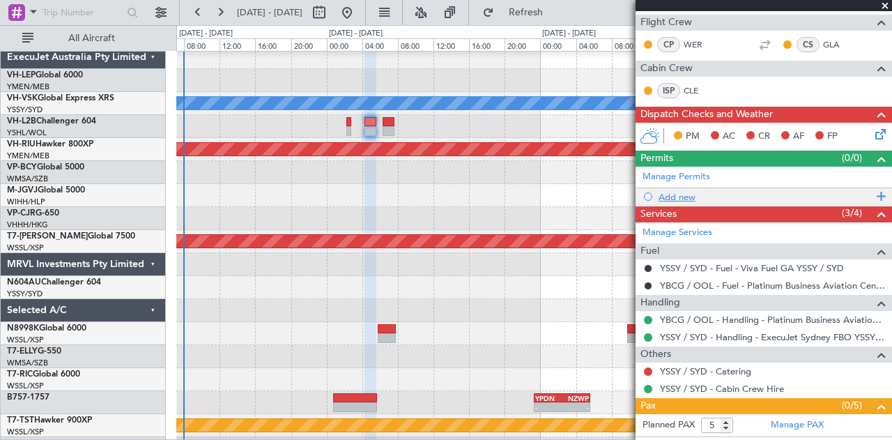
click at [683, 196] on div "Add new" at bounding box center [765, 197] width 214 height 12
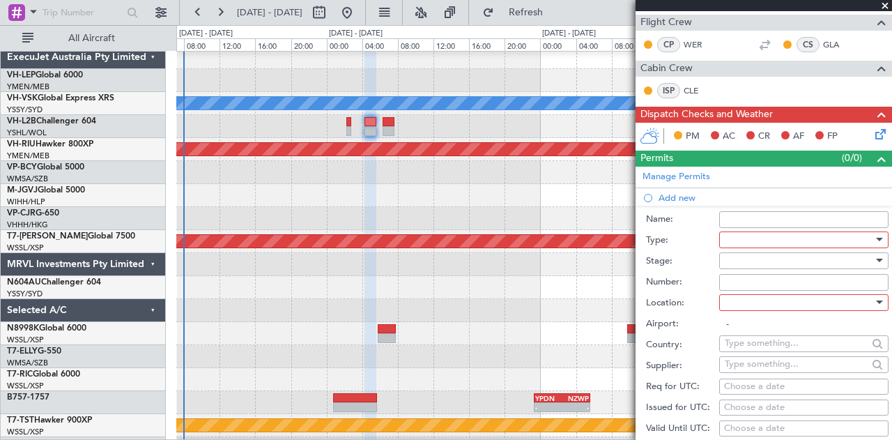
click at [746, 244] on div at bounding box center [798, 239] width 148 height 21
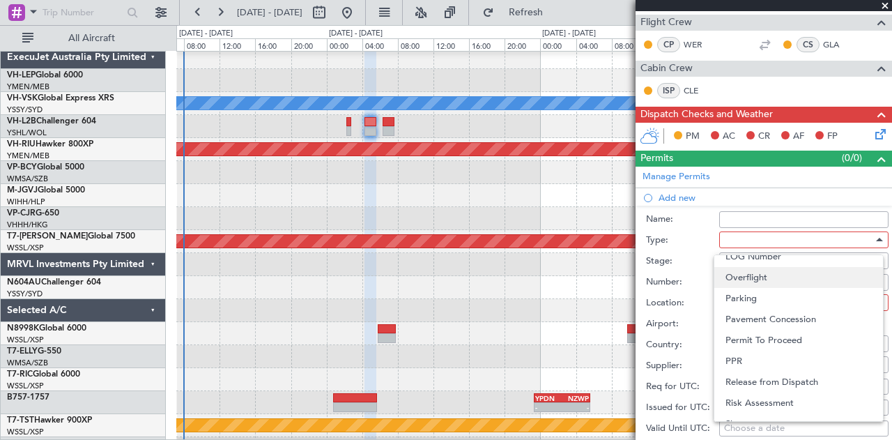
scroll to position [419, 0]
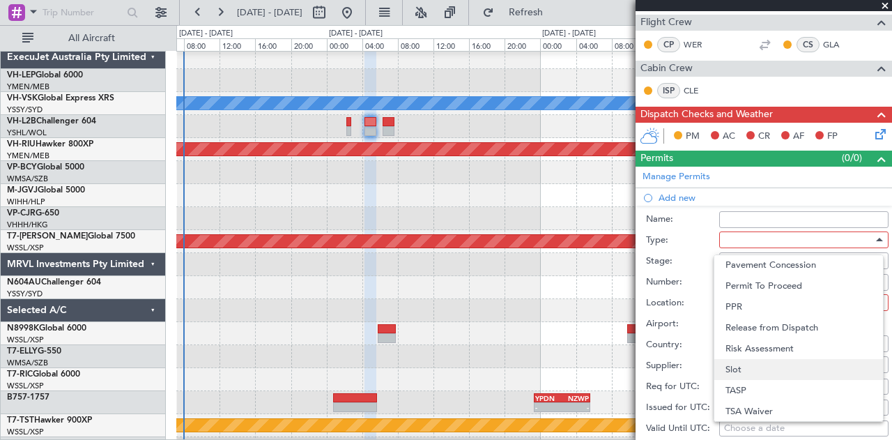
click at [765, 369] on span "Slot" at bounding box center [798, 369] width 146 height 21
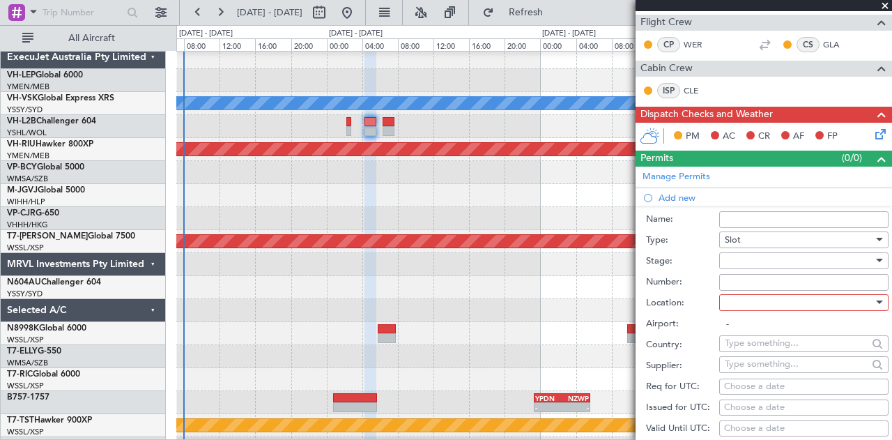
click at [743, 263] on div at bounding box center [798, 260] width 148 height 21
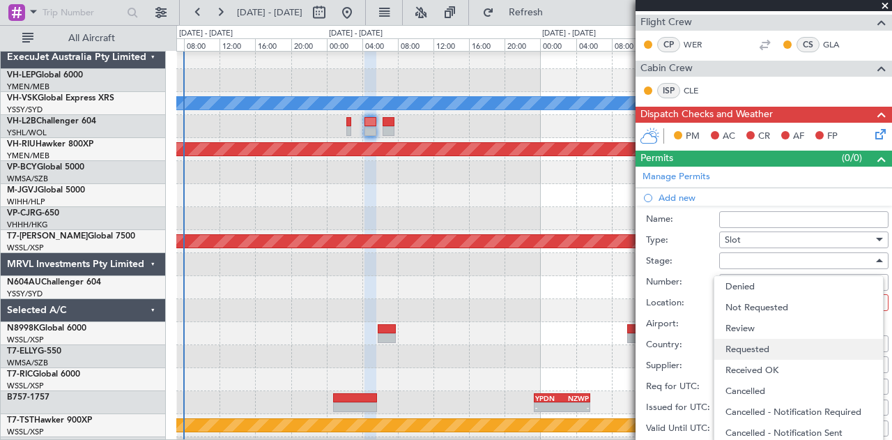
click at [755, 351] on span "Requested" at bounding box center [798, 349] width 146 height 21
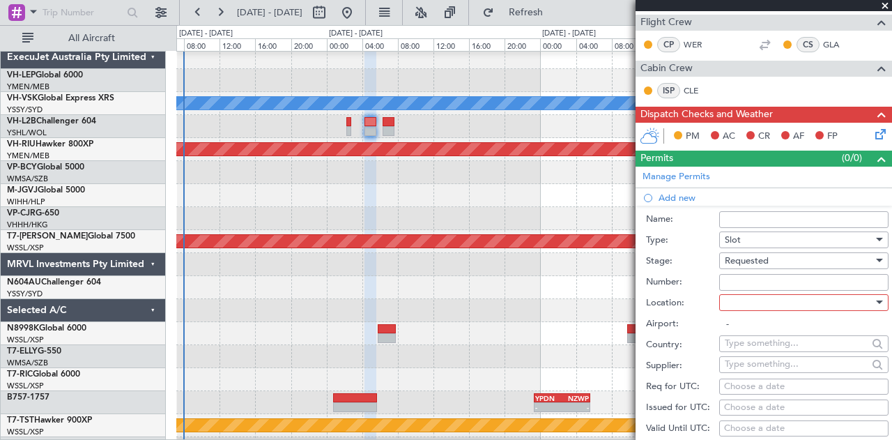
click at [752, 304] on div at bounding box center [798, 302] width 148 height 21
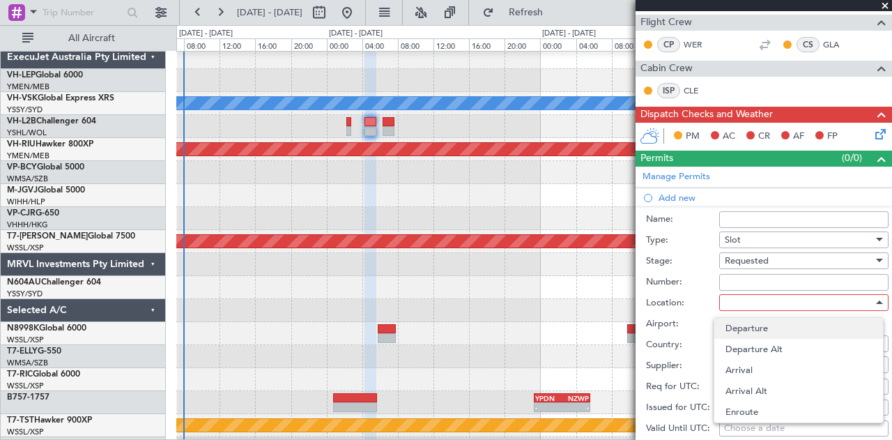
click at [759, 327] on span "Departure" at bounding box center [798, 328] width 146 height 21
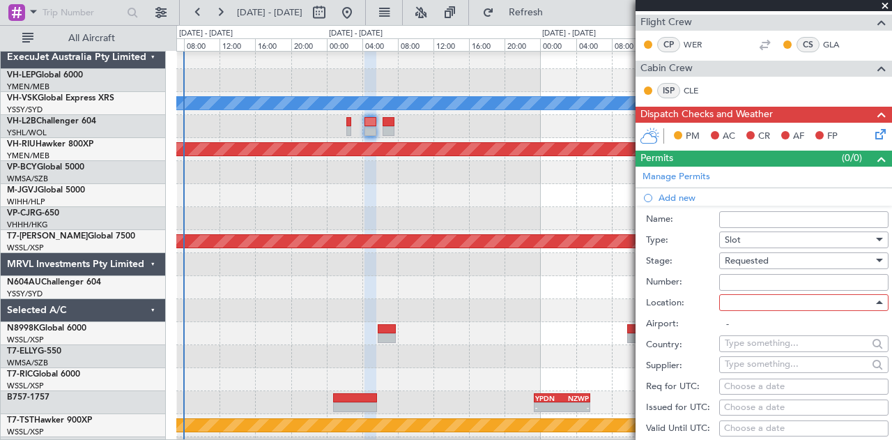
type input "YSSY / SYD"
click at [751, 402] on div "Choose a date" at bounding box center [804, 408] width 160 height 14
select select "10"
select select "2025"
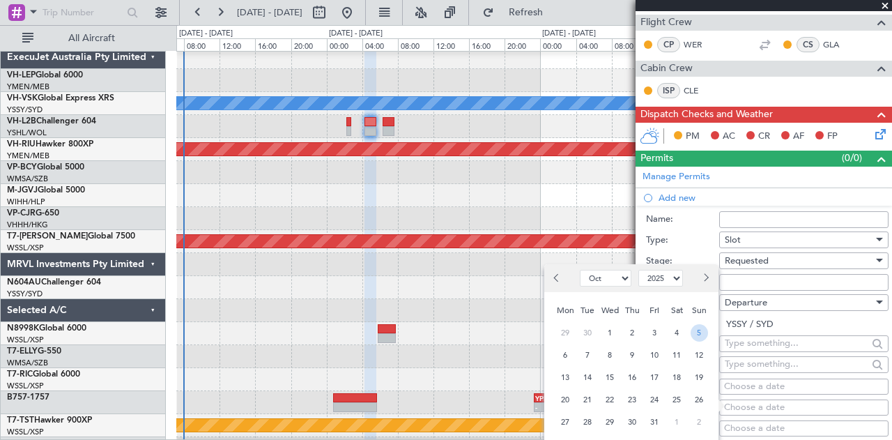
click at [701, 334] on span "5" at bounding box center [698, 332] width 17 height 17
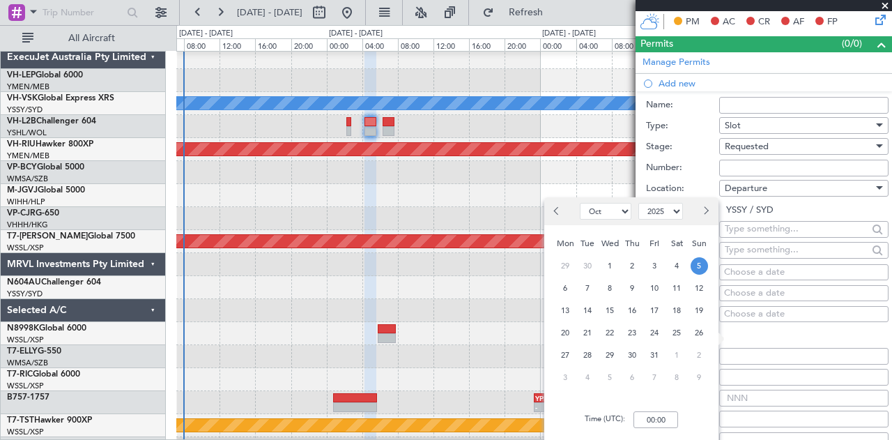
scroll to position [351, 0]
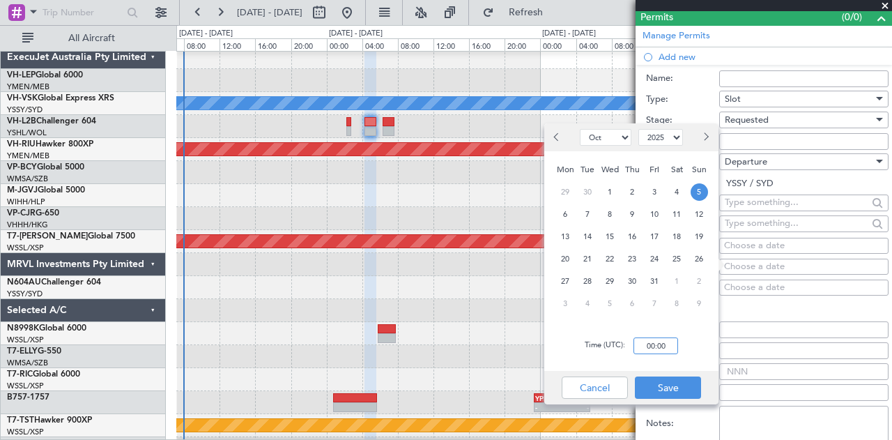
click at [668, 348] on input "00:00" at bounding box center [655, 345] width 45 height 17
type input "03:30"
click at [672, 391] on button "Save" at bounding box center [668, 387] width 66 height 22
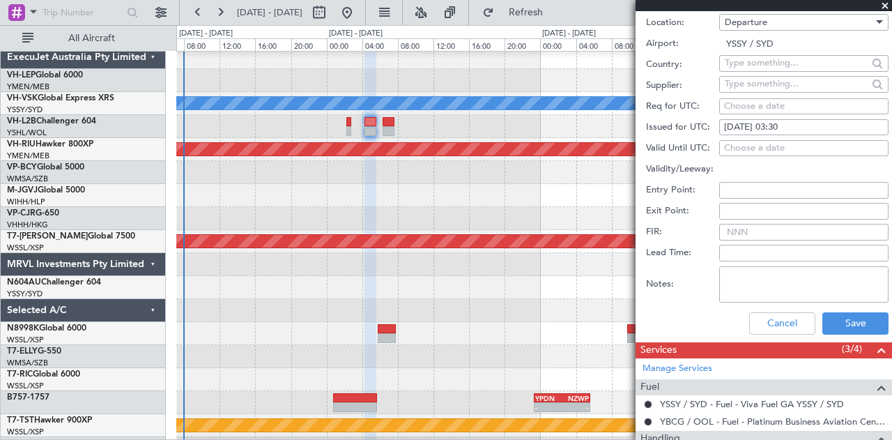
scroll to position [490, 0]
click at [848, 323] on button "Save" at bounding box center [855, 323] width 66 height 22
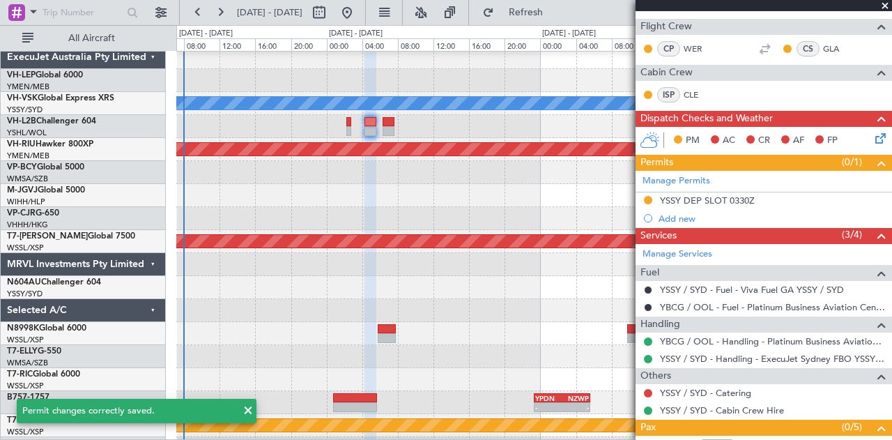
scroll to position [158, 0]
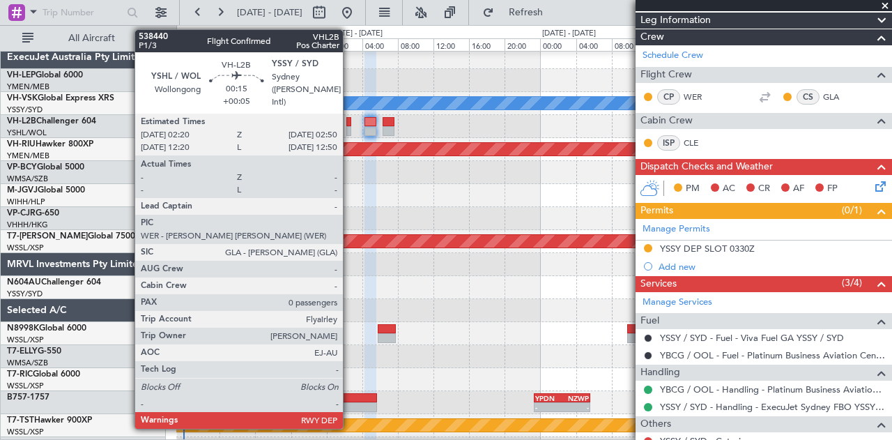
click at [350, 127] on div at bounding box center [348, 131] width 5 height 10
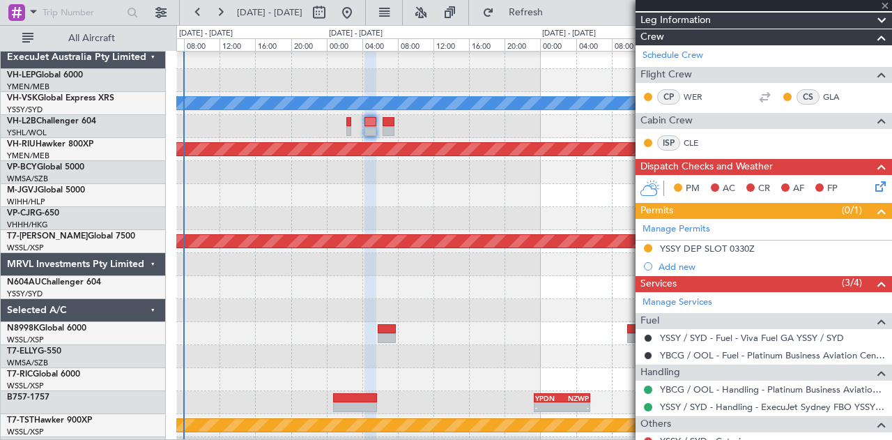
type input "+00:05"
type input "0"
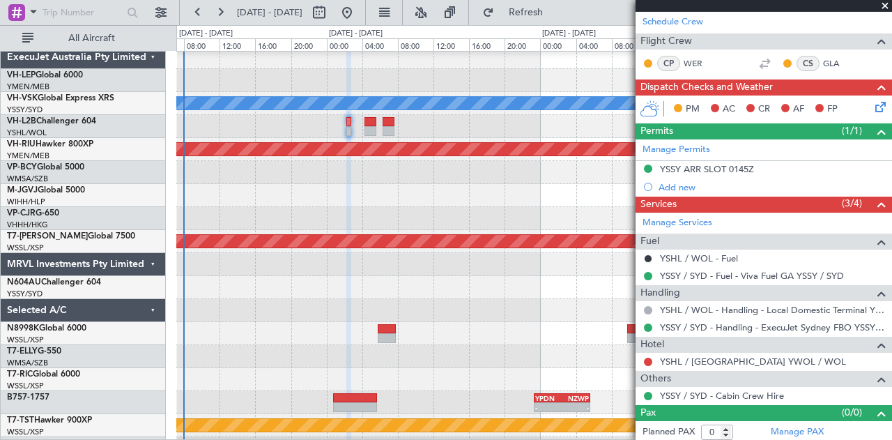
scroll to position [52, 0]
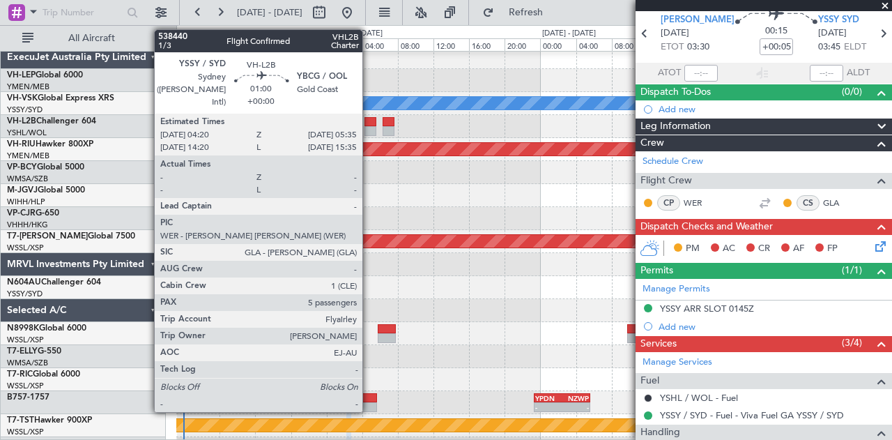
click at [368, 126] on div at bounding box center [369, 131] width 11 height 10
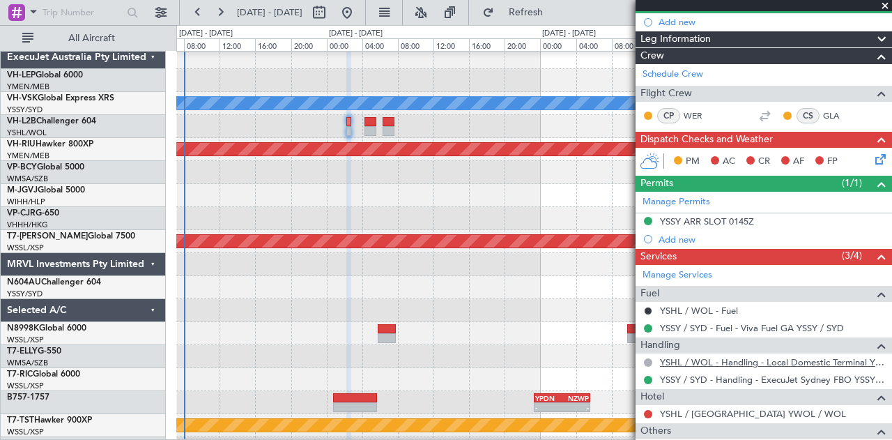
scroll to position [192, 0]
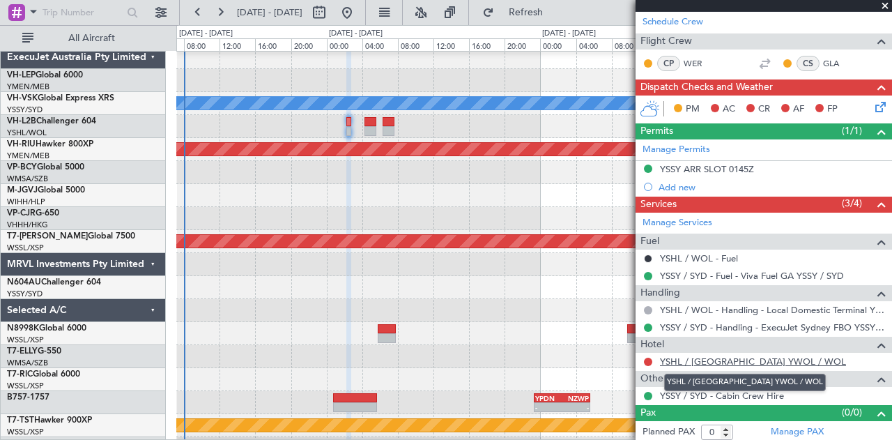
click at [769, 356] on link "YSHL / [GEOGRAPHIC_DATA] YWOL / WOL" at bounding box center [753, 361] width 186 height 12
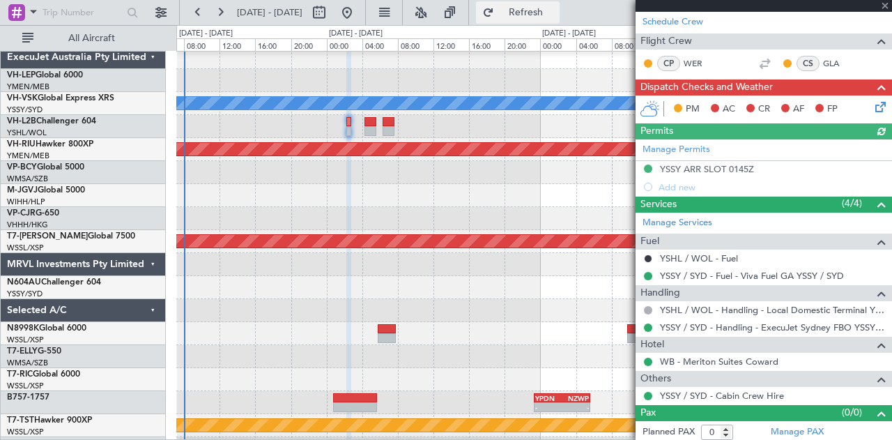
click at [543, 3] on button "Refresh" at bounding box center [518, 12] width 84 height 22
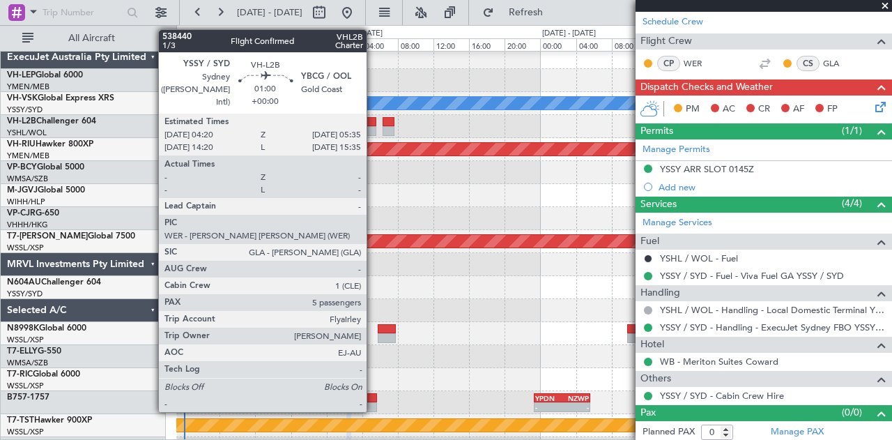
click at [373, 126] on div at bounding box center [369, 131] width 11 height 10
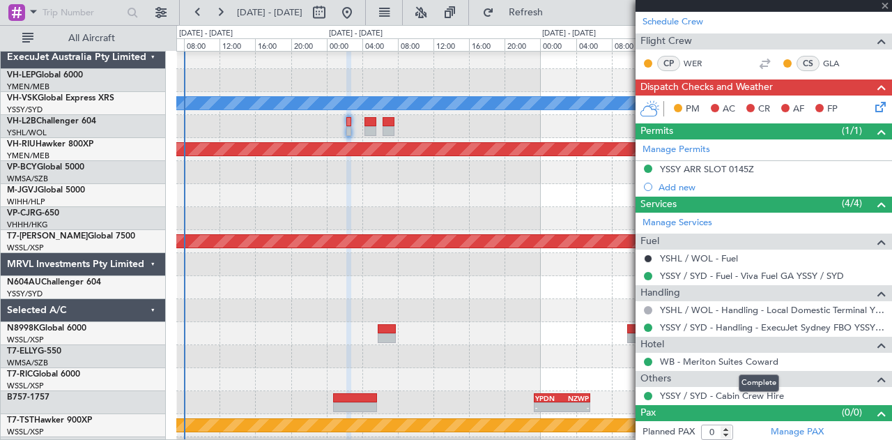
type input "5"
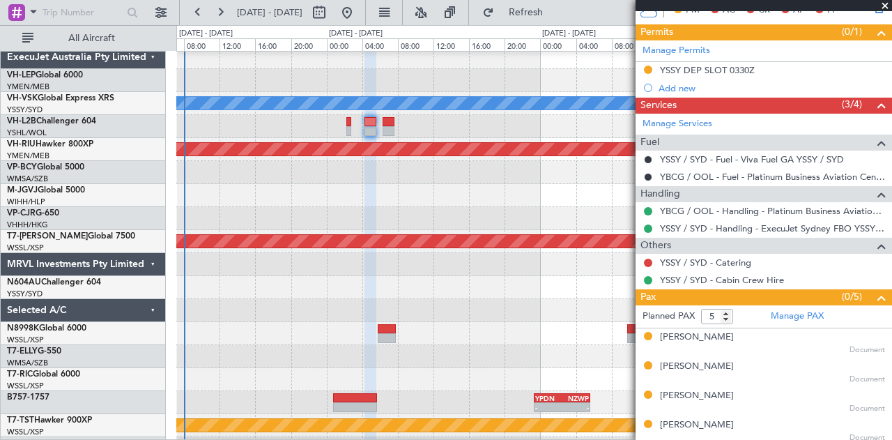
scroll to position [367, 0]
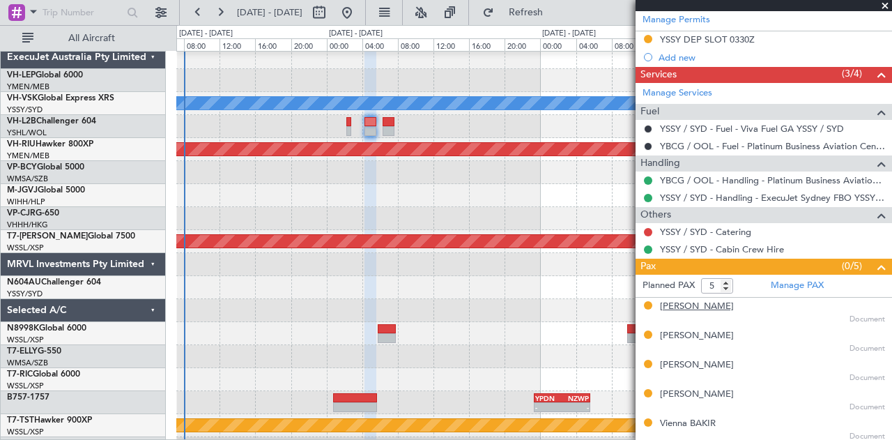
click at [678, 300] on div "[PERSON_NAME]" at bounding box center [697, 307] width 74 height 14
click at [681, 332] on div "[PERSON_NAME]" at bounding box center [697, 336] width 74 height 14
click at [669, 359] on div "[PERSON_NAME]" at bounding box center [697, 365] width 74 height 14
click at [664, 389] on div "[PERSON_NAME]" at bounding box center [697, 394] width 74 height 14
click at [671, 417] on div "Vienna BAKIR" at bounding box center [688, 424] width 56 height 14
